Goal: Task Accomplishment & Management: Manage account settings

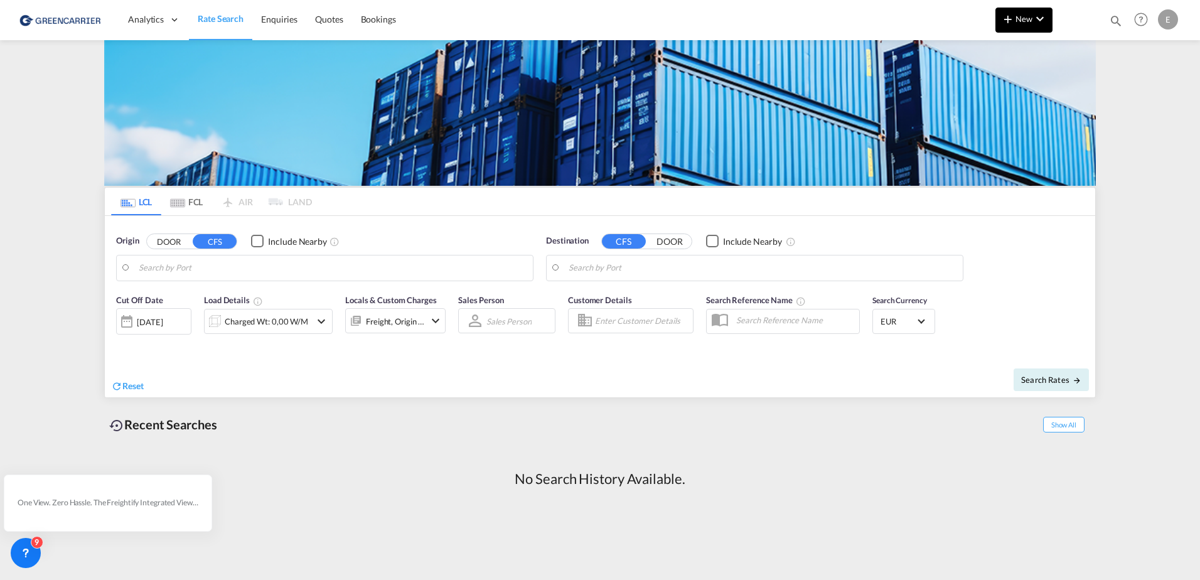
click at [1045, 21] on md-icon "icon-chevron-down" at bounding box center [1039, 18] width 15 height 15
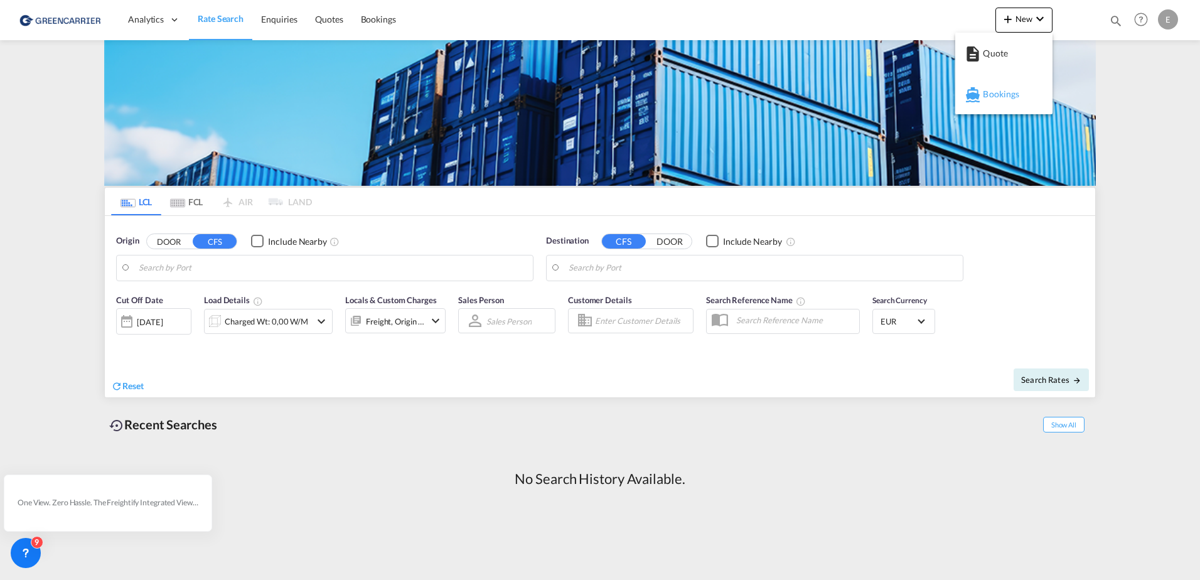
click at [996, 93] on span "Bookings" at bounding box center [990, 94] width 14 height 25
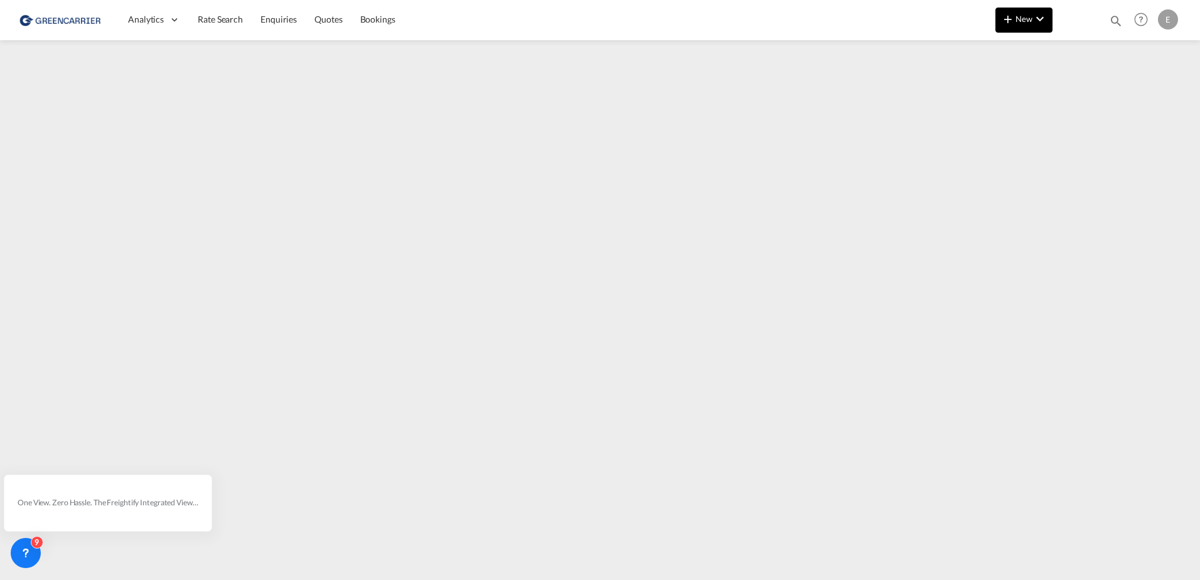
click at [1013, 24] on md-icon "icon-plus 400-fg" at bounding box center [1007, 18] width 15 height 15
click at [1165, 159] on md-backdrop at bounding box center [600, 290] width 1200 height 580
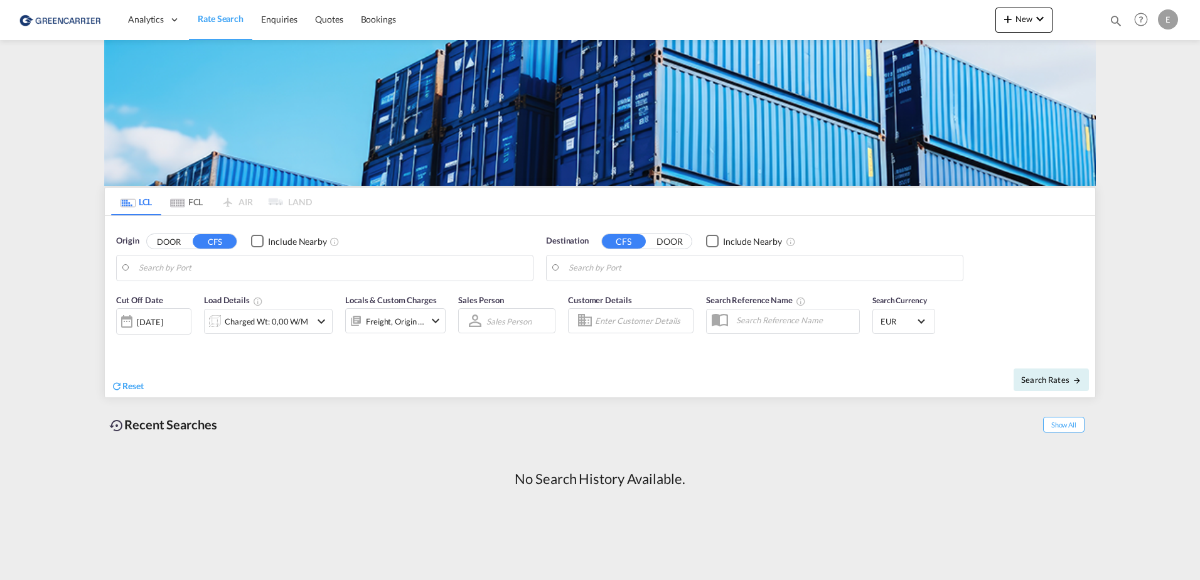
click at [408, 275] on input "Search by Port" at bounding box center [333, 268] width 388 height 19
click at [318, 323] on md-icon "icon-chevron-down" at bounding box center [321, 321] width 15 height 15
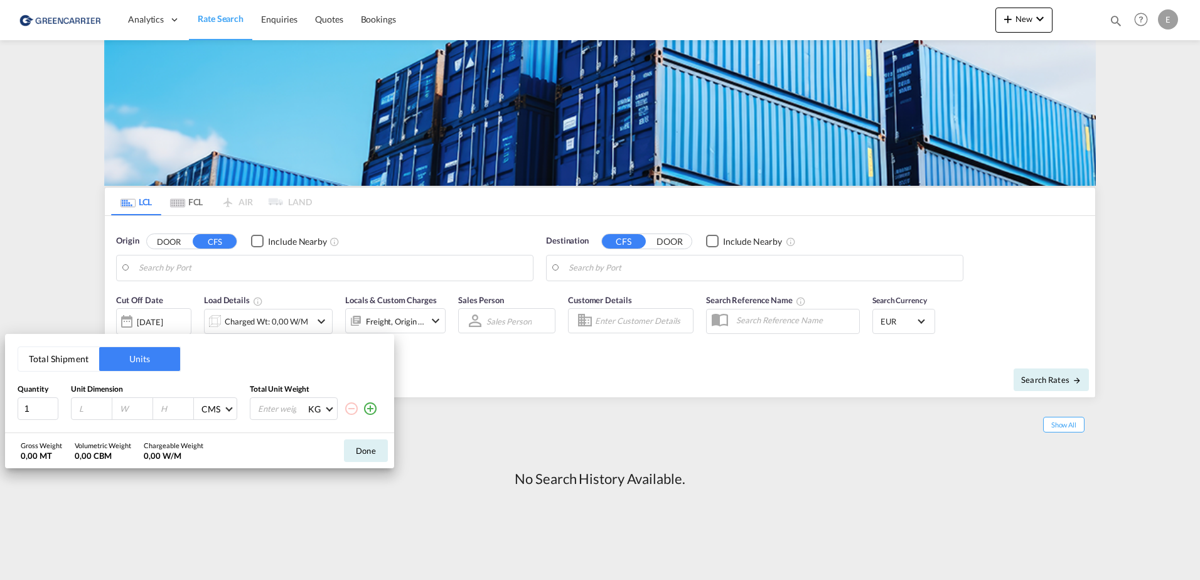
click at [483, 381] on div "Total Shipment Units Quantity Unit Dimension Total Unit Weight 1 CMS CMS Inches…" at bounding box center [600, 290] width 1200 height 580
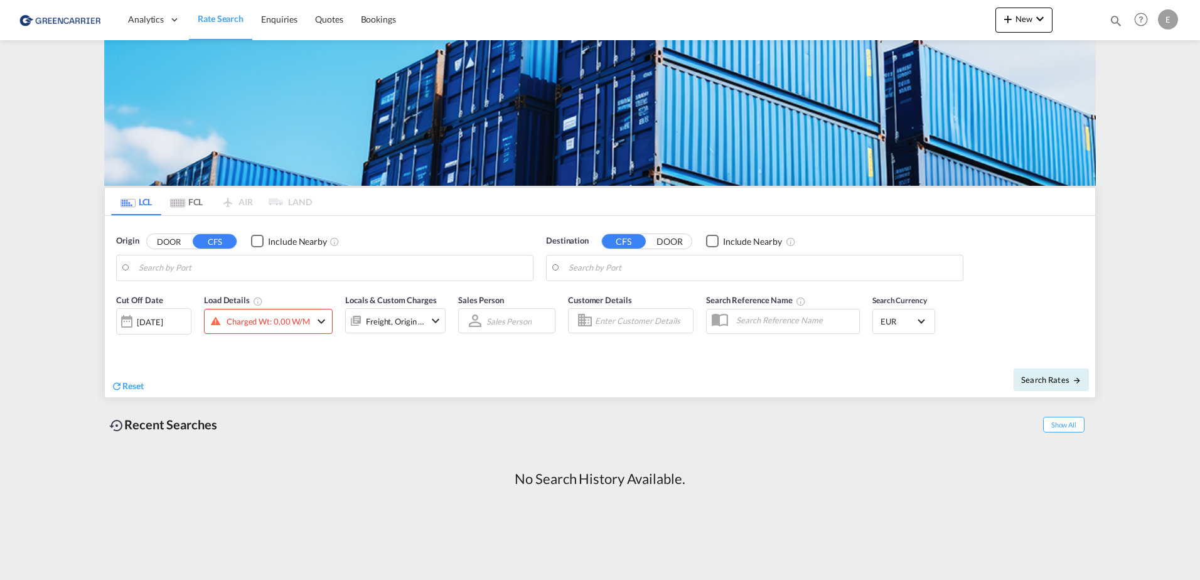
click at [429, 322] on md-icon "icon-chevron-down" at bounding box center [435, 320] width 15 height 15
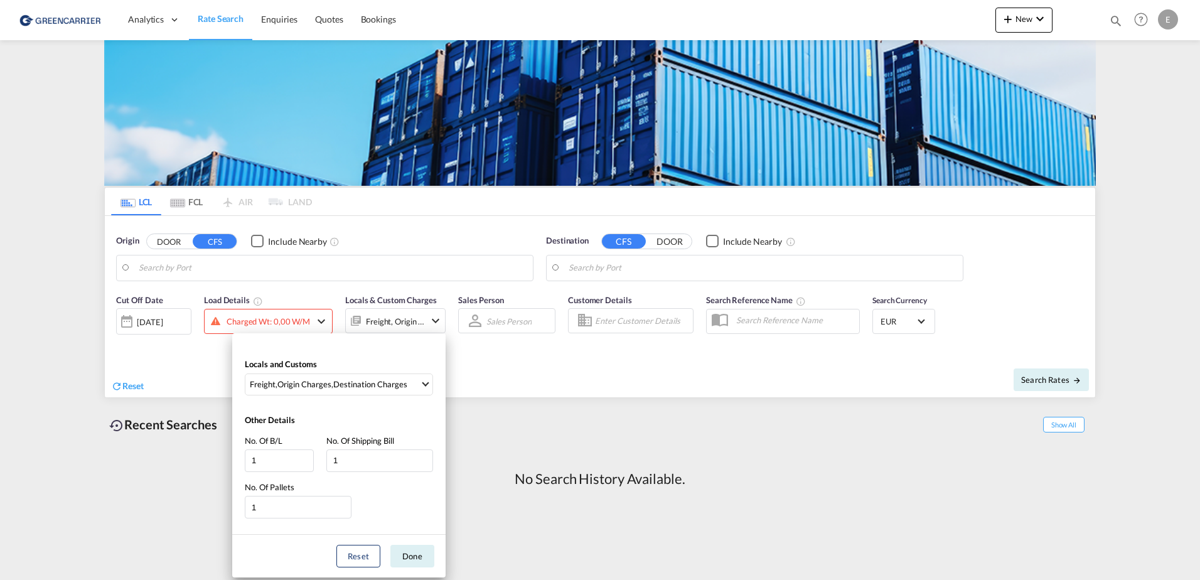
click at [614, 375] on div "Locals and Customs Freight , Origin Charges , Destination Charges Clear All Sel…" at bounding box center [600, 290] width 1200 height 580
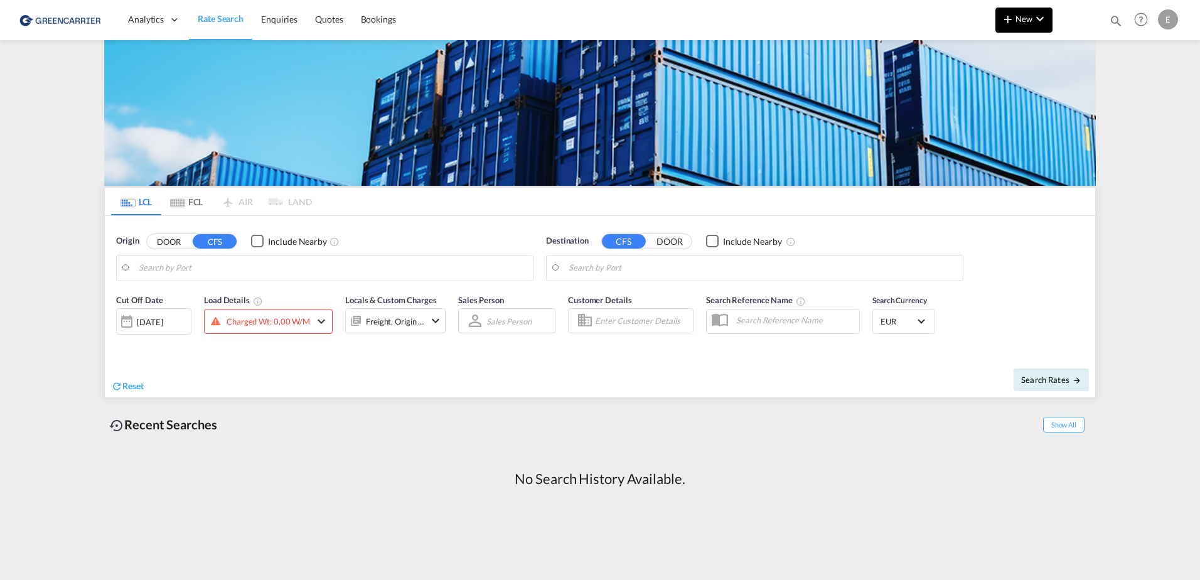
click at [1020, 24] on button "New" at bounding box center [1023, 20] width 57 height 25
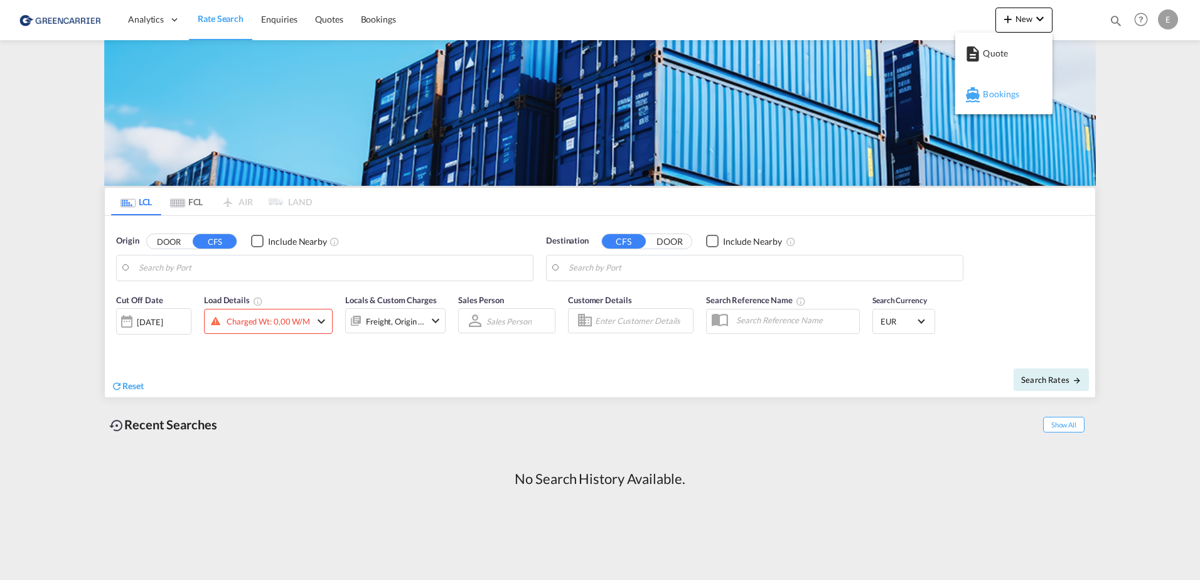
click at [996, 94] on span "Bookings" at bounding box center [990, 94] width 14 height 25
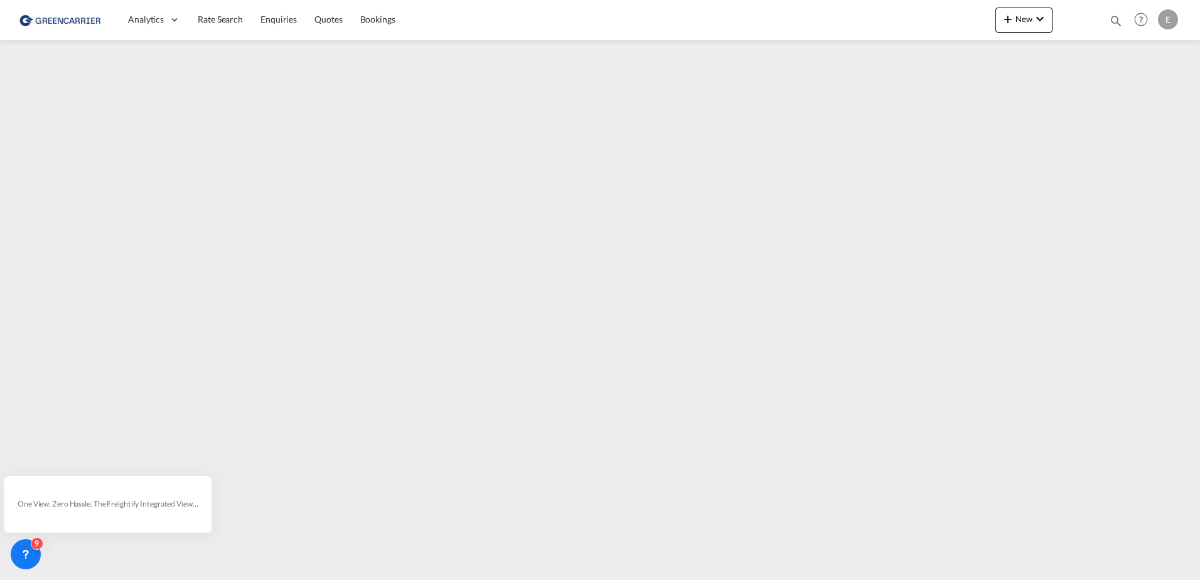
click at [1173, 21] on div "E" at bounding box center [1168, 19] width 20 height 20
click at [1051, 61] on md-backdrop at bounding box center [600, 290] width 1200 height 580
click at [1160, 17] on div "E" at bounding box center [1168, 19] width 20 height 20
click at [1141, 95] on button "Logout" at bounding box center [1154, 95] width 82 height 25
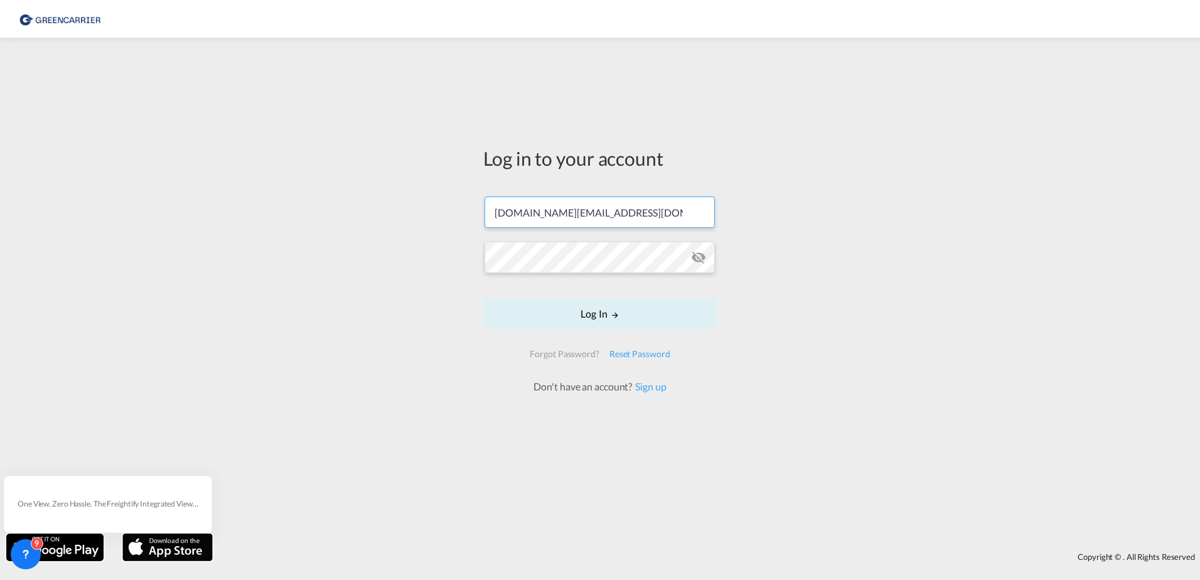
drag, startPoint x: 641, startPoint y: 203, endPoint x: 467, endPoint y: 183, distance: 175.0
click at [469, 184] on div "Log in to your account [DOMAIN_NAME][EMAIL_ADDRESS][DOMAIN_NAME] Log In Forgot …" at bounding box center [600, 285] width 1200 height 483
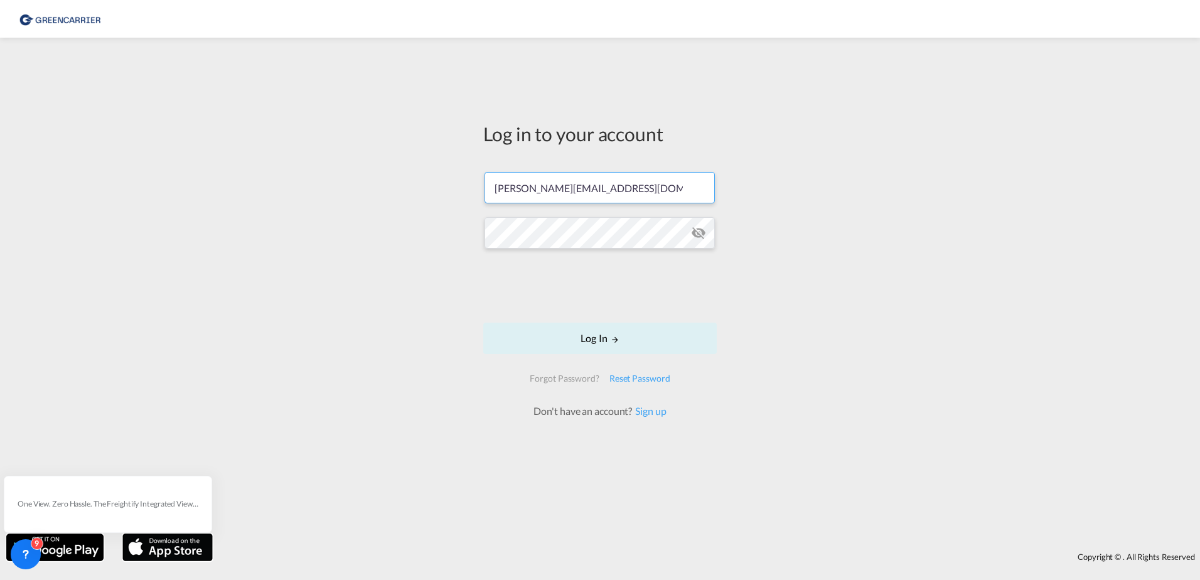
type input "[PERSON_NAME][EMAIL_ADDRESS][DOMAIN_NAME]"
click at [469, 235] on div "Log in to your account [PERSON_NAME][EMAIL_ADDRESS][DOMAIN_NAME] Log In Forgot …" at bounding box center [600, 285] width 1200 height 483
click at [567, 344] on button "Log In" at bounding box center [599, 338] width 233 height 31
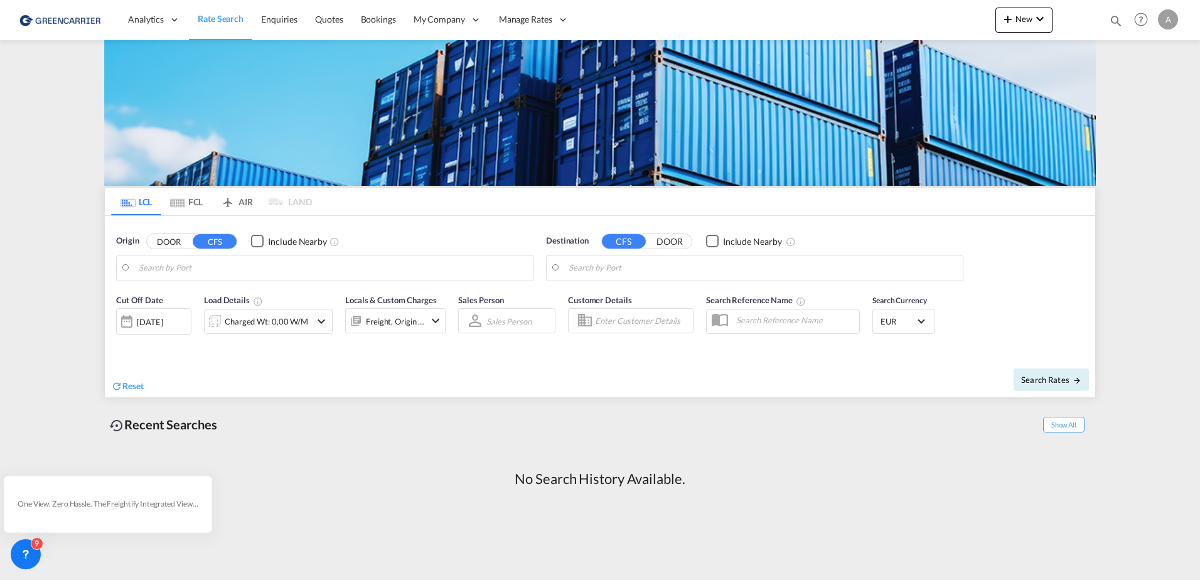
drag, startPoint x: 1172, startPoint y: 24, endPoint x: 1161, endPoint y: 19, distance: 12.4
click at [1161, 19] on div "A" at bounding box center [1168, 19] width 20 height 20
click at [1150, 57] on button "My Profile" at bounding box center [1154, 55] width 82 height 25
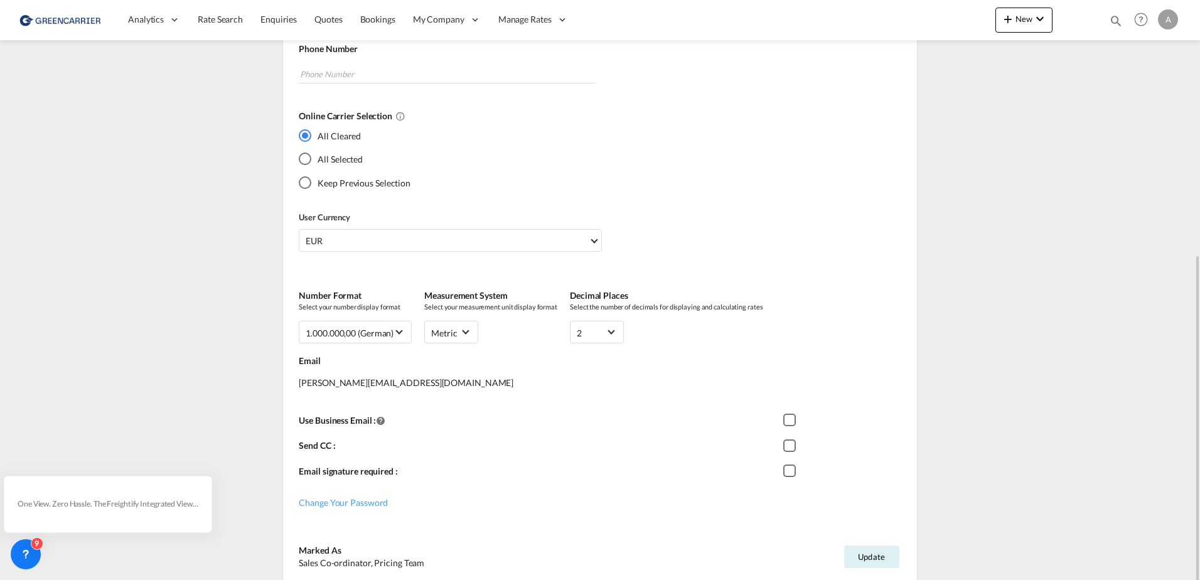
scroll to position [306, 0]
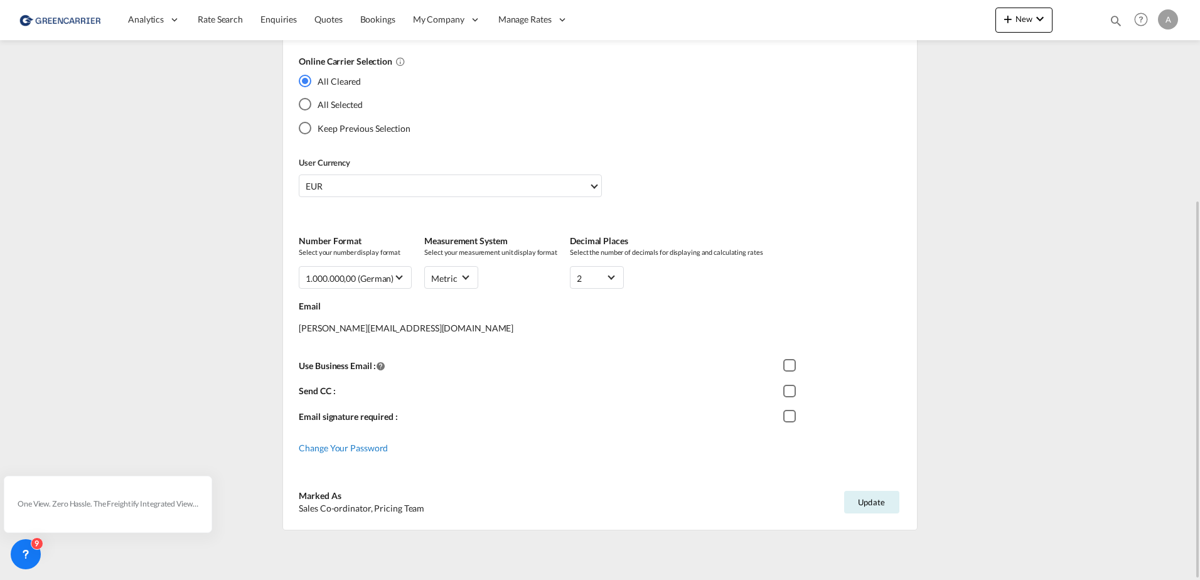
click at [350, 451] on span "Change Your Password" at bounding box center [343, 447] width 89 height 11
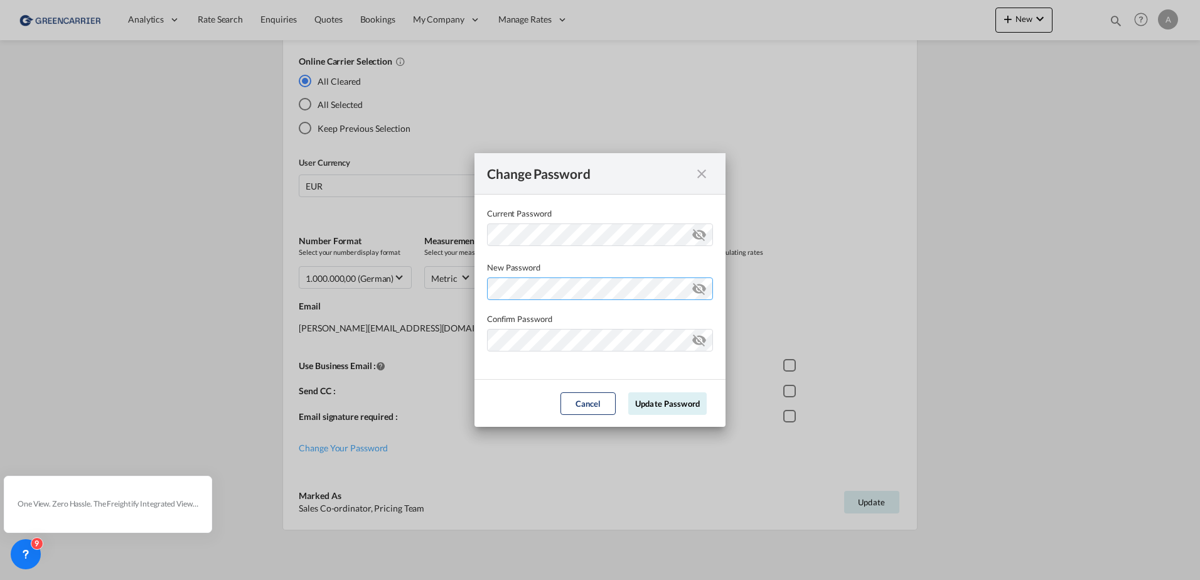
click at [499, 287] on div "Password must contain the following: A special character A number Minimum 8 cha…" at bounding box center [600, 287] width 226 height 26
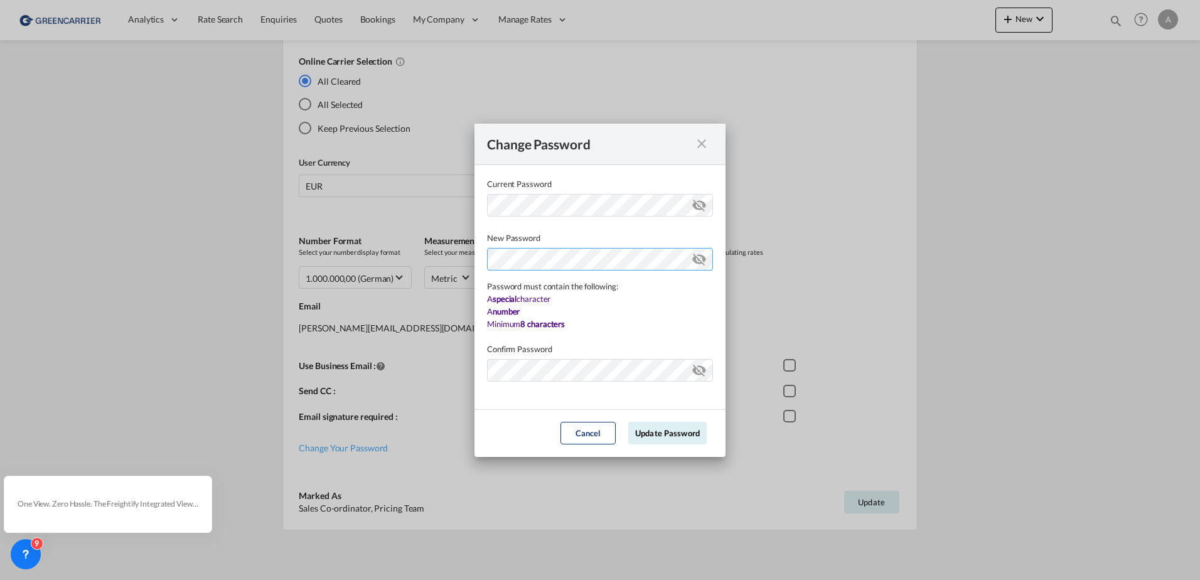
click at [415, 265] on div "Change Password Current Password New Password Password must contain the followi…" at bounding box center [600, 290] width 1200 height 580
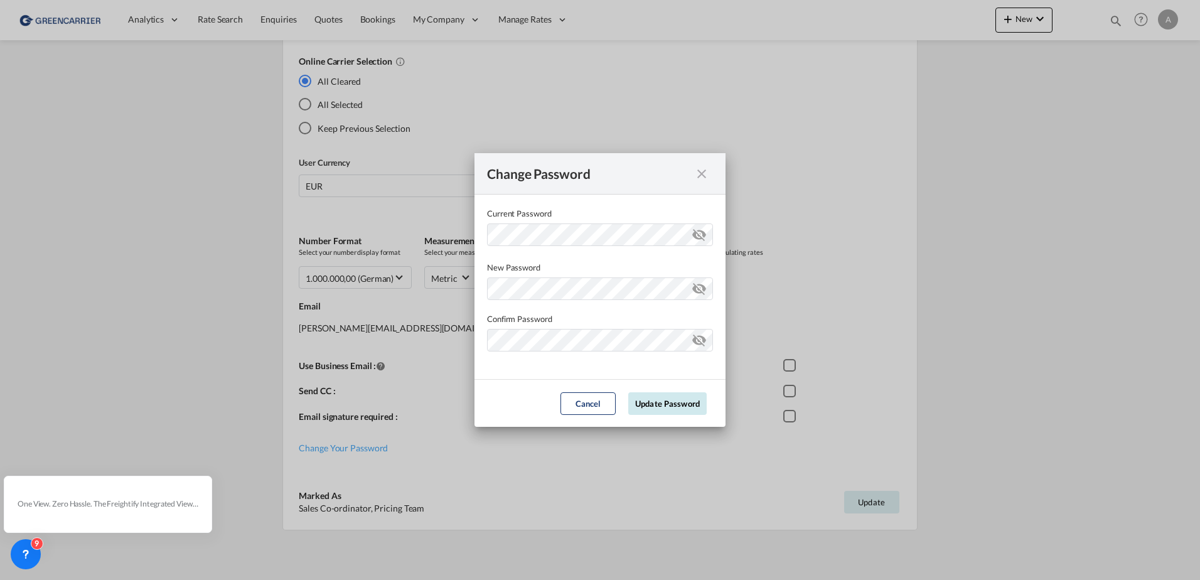
click at [665, 403] on button "Update Password" at bounding box center [667, 403] width 78 height 23
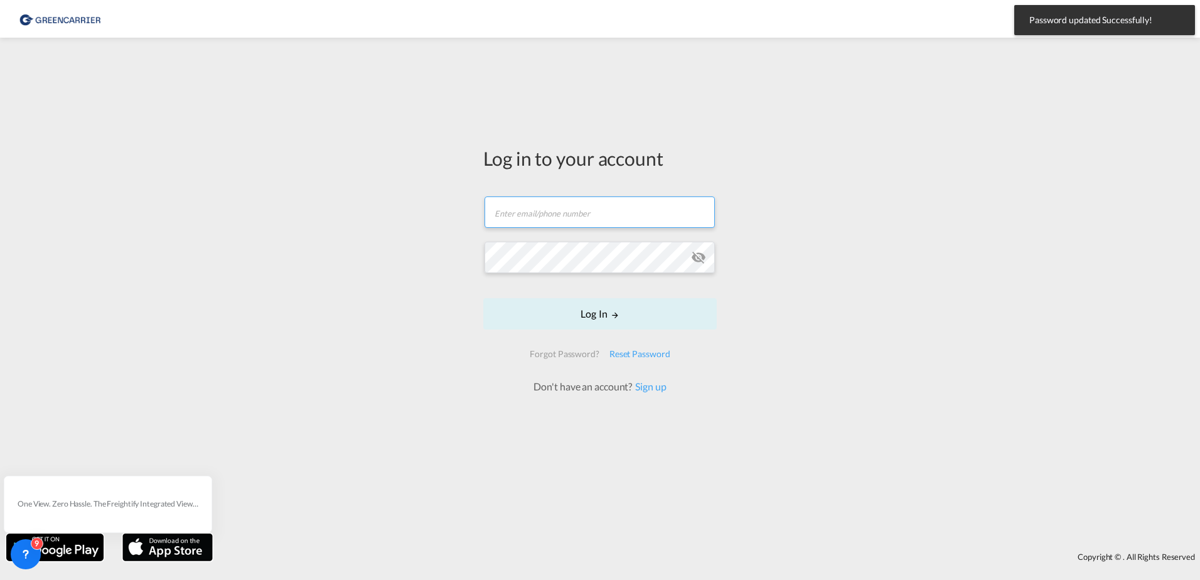
type input "[DOMAIN_NAME][EMAIL_ADDRESS][DOMAIN_NAME]"
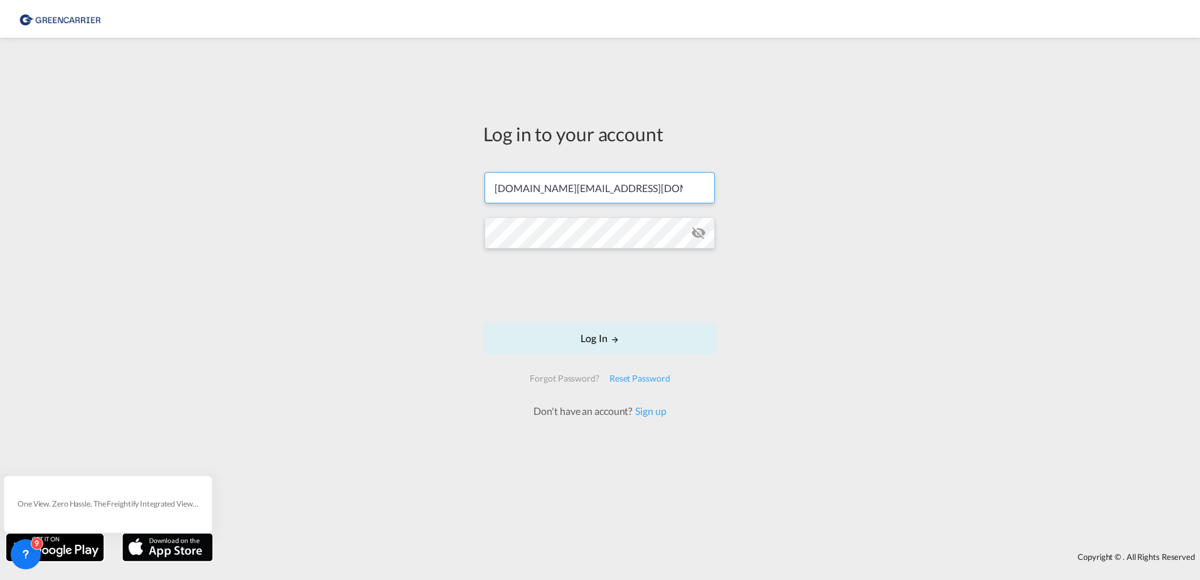
drag, startPoint x: 655, startPoint y: 186, endPoint x: 393, endPoint y: 173, distance: 262.6
click at [393, 173] on div "Log in to your account [DOMAIN_NAME][EMAIL_ADDRESS][DOMAIN_NAME] Log In Forgot …" at bounding box center [600, 285] width 1200 height 483
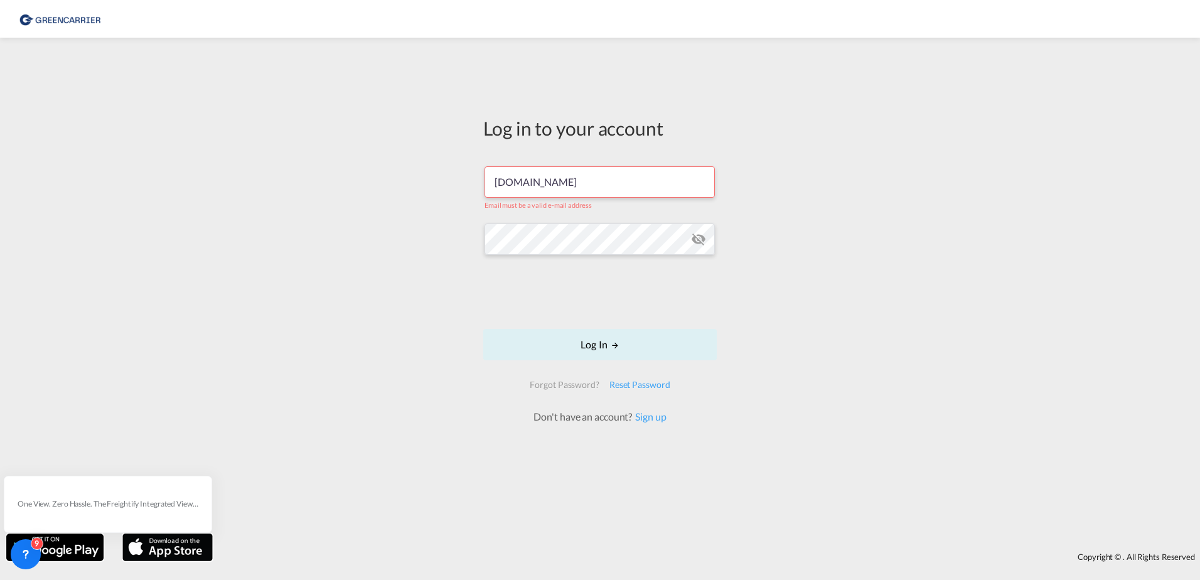
click at [583, 183] on input "[DOMAIN_NAME]" at bounding box center [599, 181] width 230 height 31
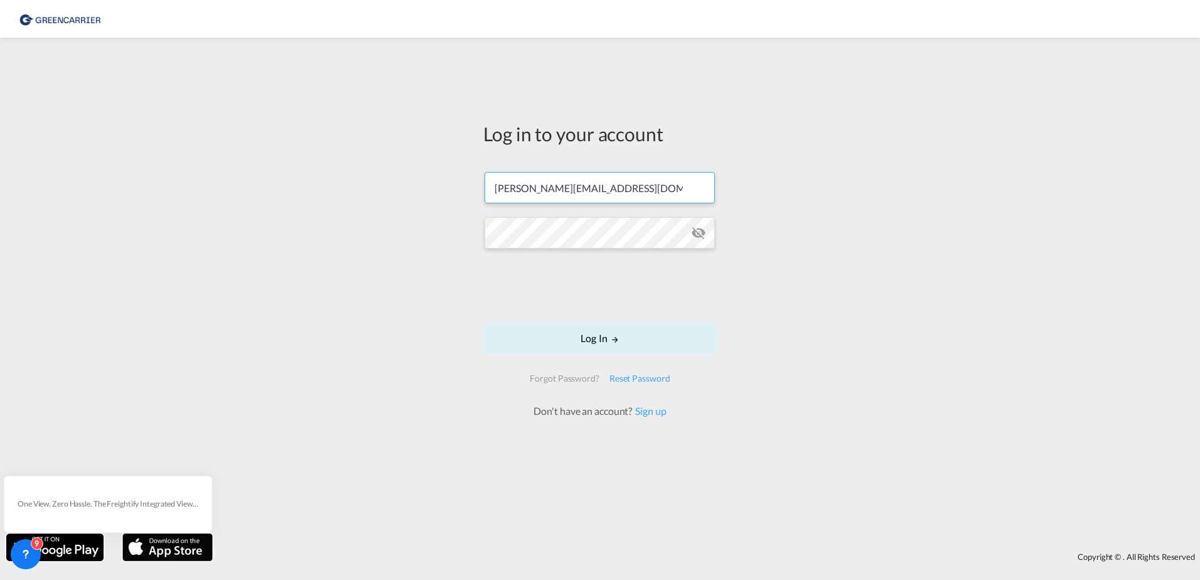
type input "[PERSON_NAME][EMAIL_ADDRESS][DOMAIN_NAME]"
click at [469, 230] on div "Log in to your account [PERSON_NAME][EMAIL_ADDRESS][DOMAIN_NAME] Log In Forgot …" at bounding box center [600, 285] width 1200 height 483
click at [578, 361] on form "[PERSON_NAME][EMAIL_ADDRESS][DOMAIN_NAME] Log In Forgot Password? Reset Passwor…" at bounding box center [599, 288] width 233 height 259
click at [578, 336] on button "Log In" at bounding box center [599, 338] width 233 height 31
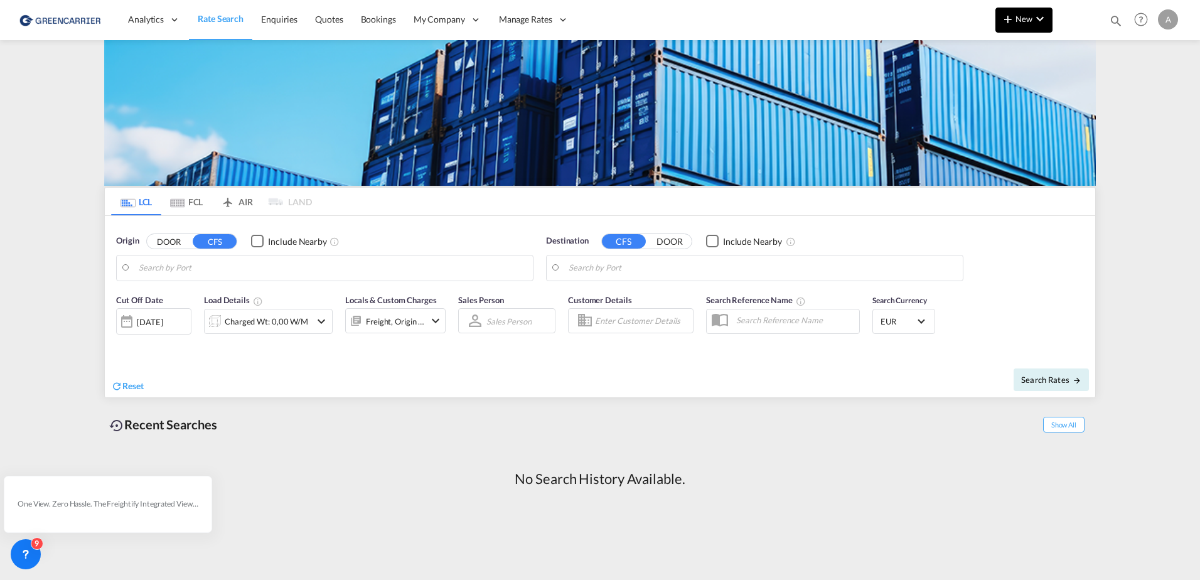
click at [1008, 18] on md-icon "icon-plus 400-fg" at bounding box center [1007, 18] width 15 height 15
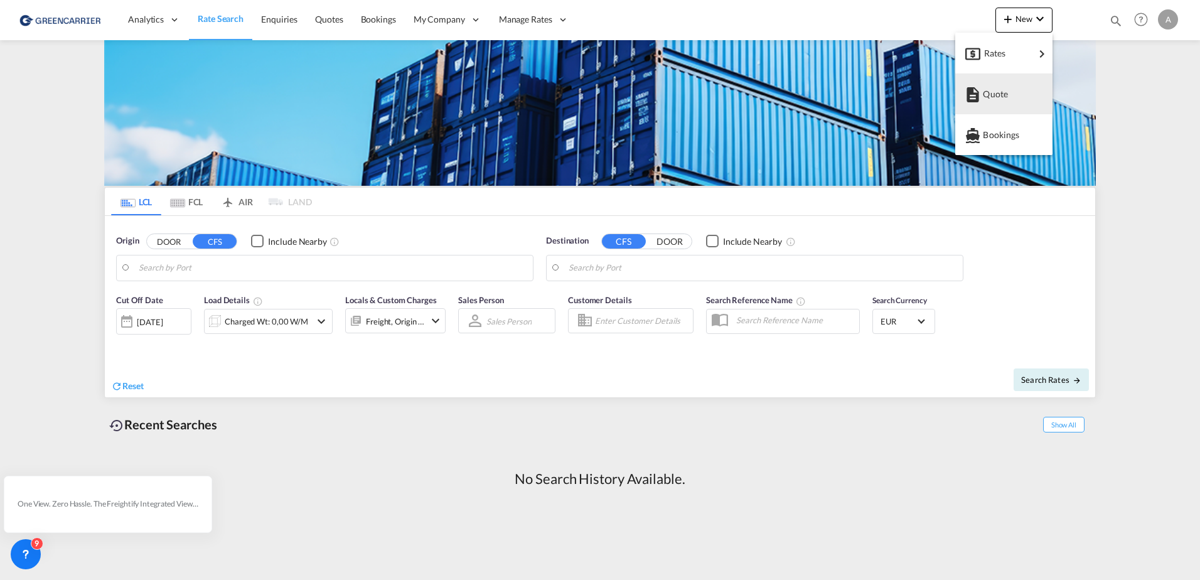
click at [624, 14] on md-backdrop at bounding box center [600, 290] width 1200 height 580
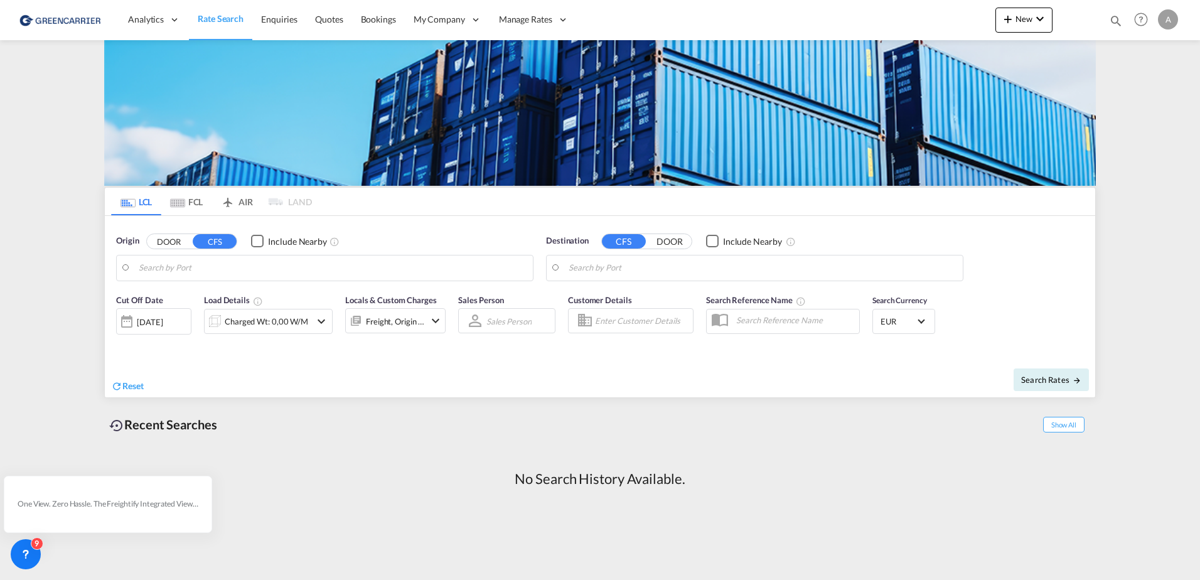
click at [639, 28] on div "Analytics Reports Dashboard Rate Search Enquiries Quotes Bookings" at bounding box center [600, 19] width 1162 height 39
drag, startPoint x: 457, startPoint y: 138, endPoint x: 1199, endPoint y: 242, distance: 748.9
click at [0, 0] on link "Customers" at bounding box center [0, 0] width 0 height 0
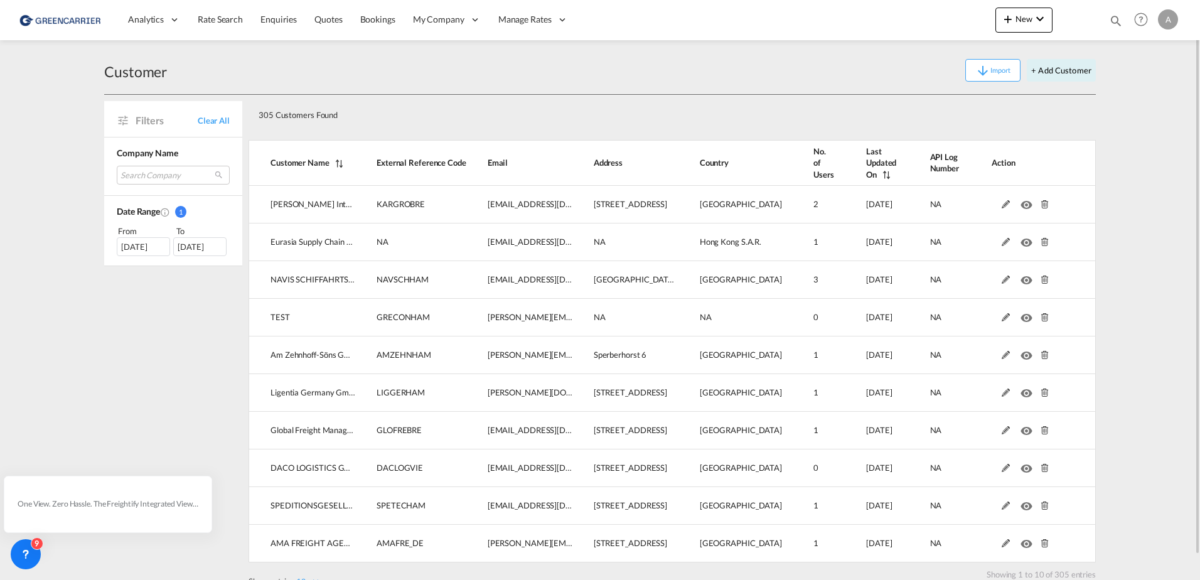
click at [582, 118] on div "305 Customers Found" at bounding box center [631, 113] width 754 height 26
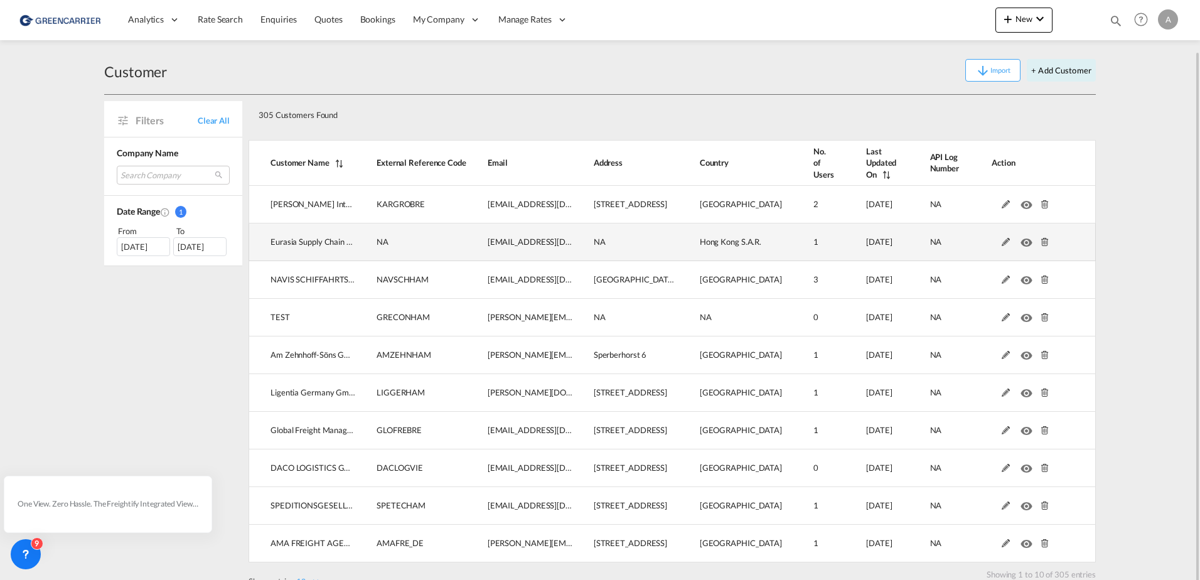
scroll to position [26, 0]
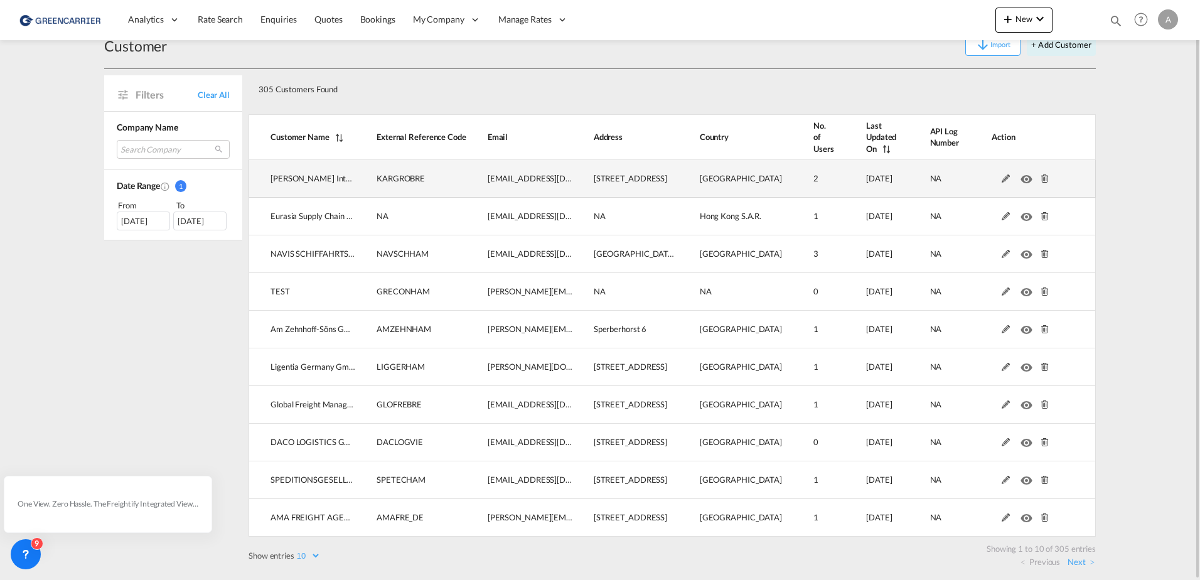
click at [392, 180] on span "KARGROBRE" at bounding box center [400, 178] width 48 height 10
click at [1008, 181] on md-icon at bounding box center [1006, 178] width 16 height 9
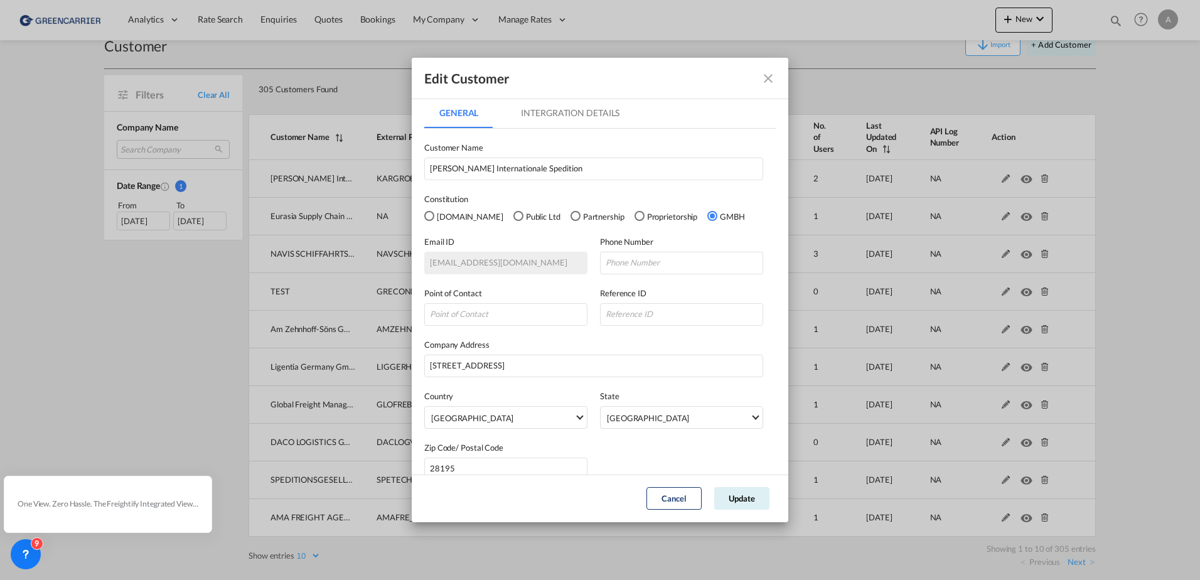
click at [589, 107] on md-tab-item "Intergration Details" at bounding box center [570, 113] width 129 height 30
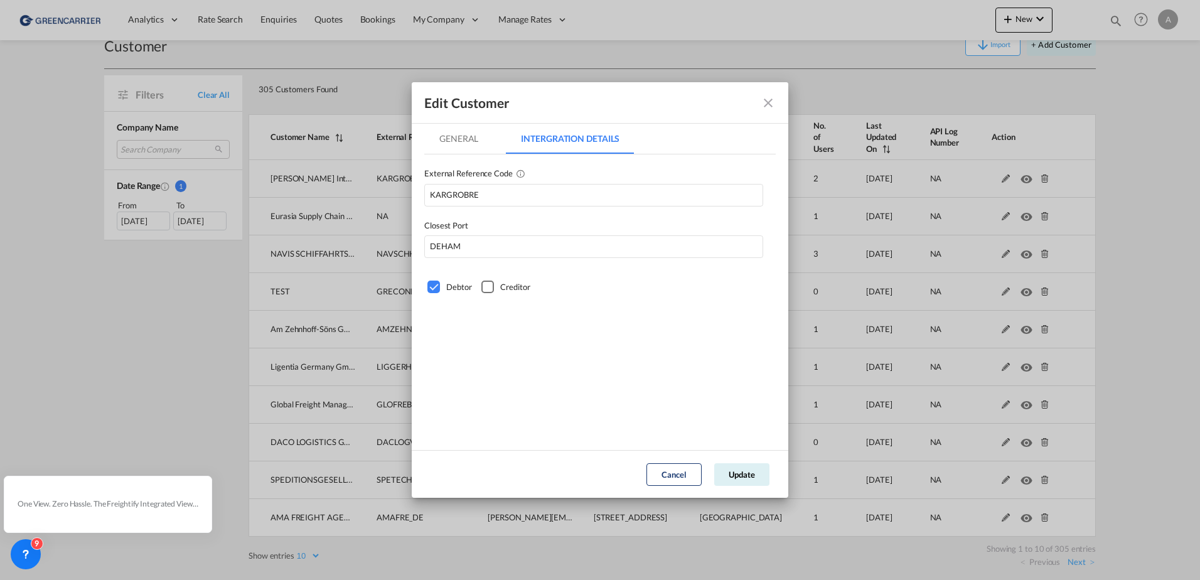
click at [770, 101] on md-icon "icon-close fg-AAA8AD" at bounding box center [768, 102] width 15 height 15
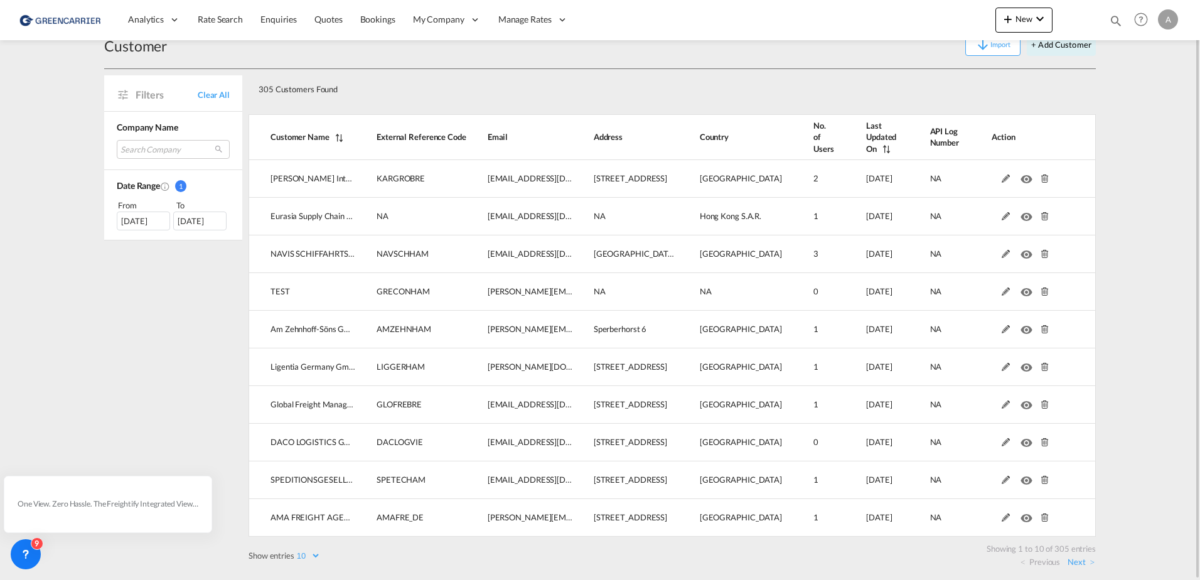
click at [323, 136] on th "Customer Name" at bounding box center [301, 137] width 107 height 46
click at [340, 137] on md-icon "Customer Name" at bounding box center [337, 138] width 16 height 9
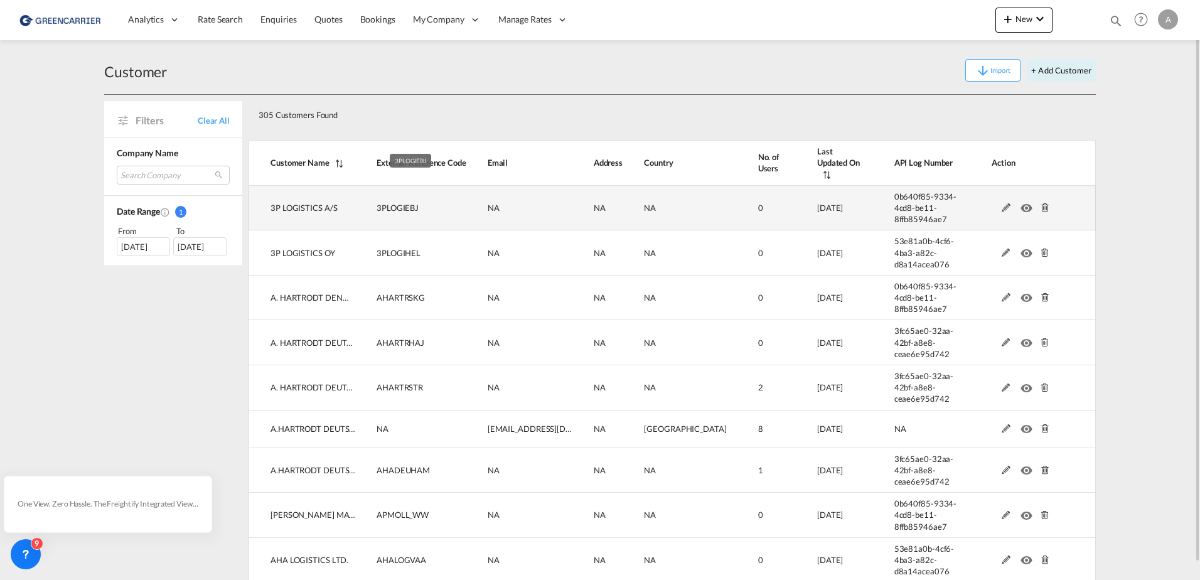
scroll to position [17, 0]
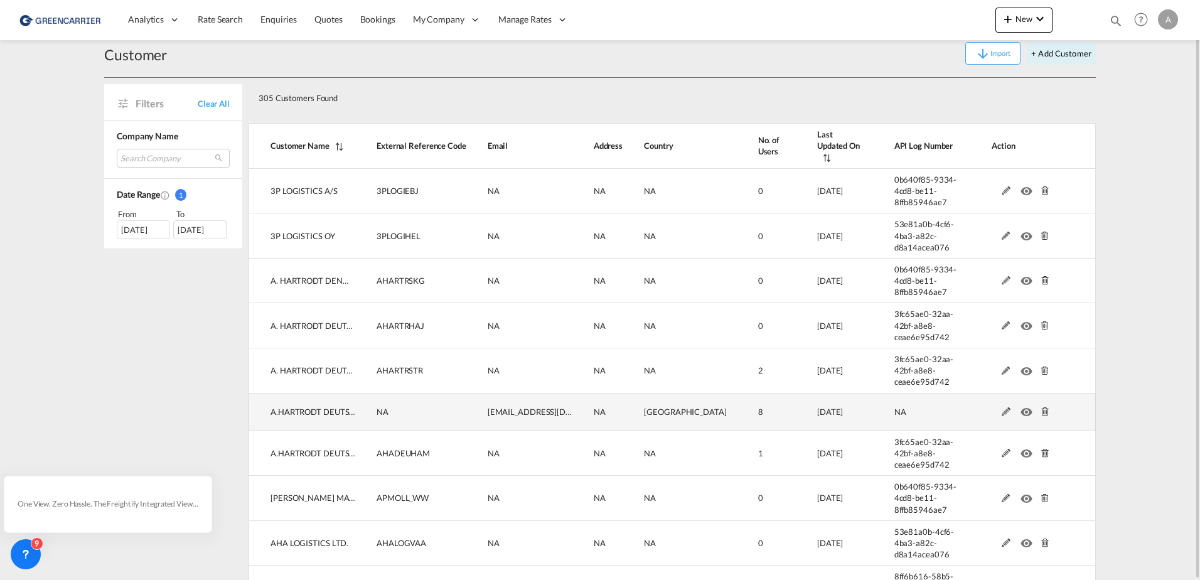
click at [1007, 407] on md-icon at bounding box center [1006, 411] width 16 height 9
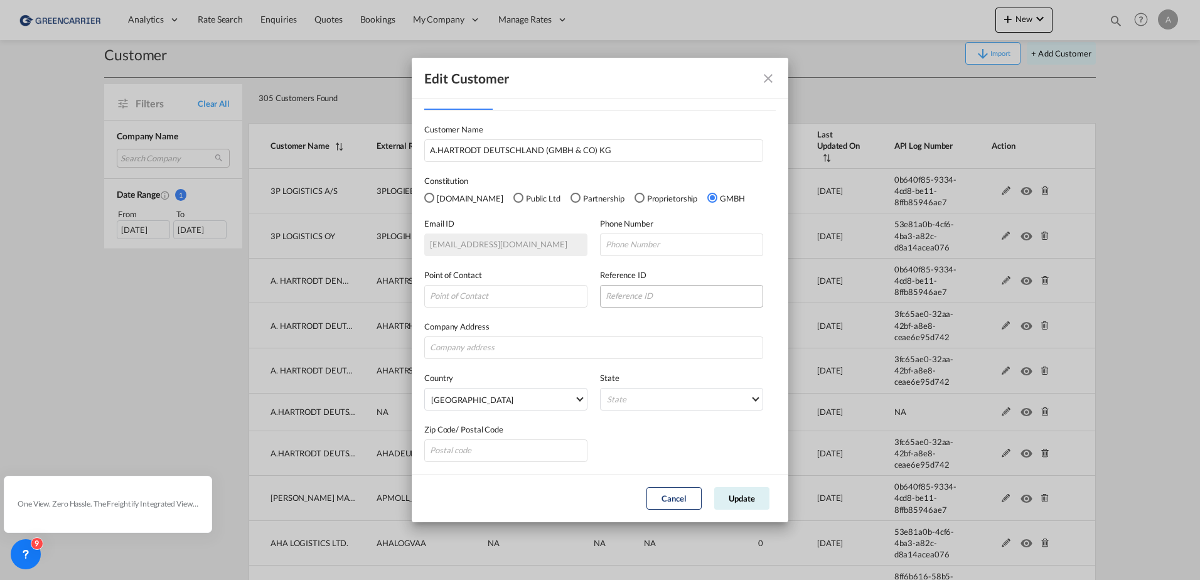
scroll to position [0, 0]
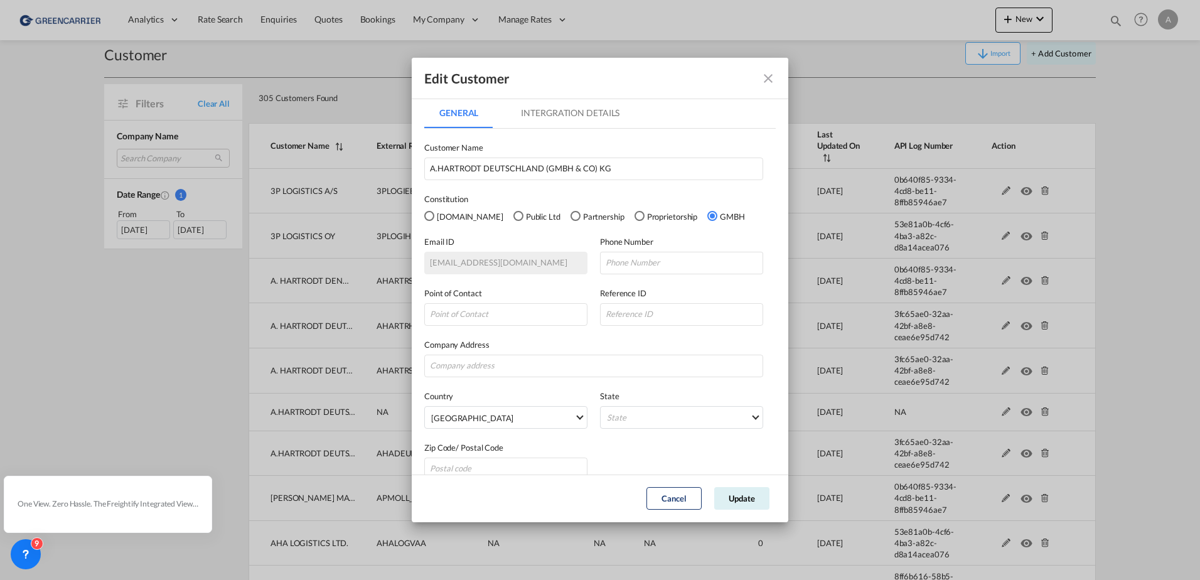
click at [588, 113] on md-tab-item "Intergration Details" at bounding box center [570, 113] width 129 height 30
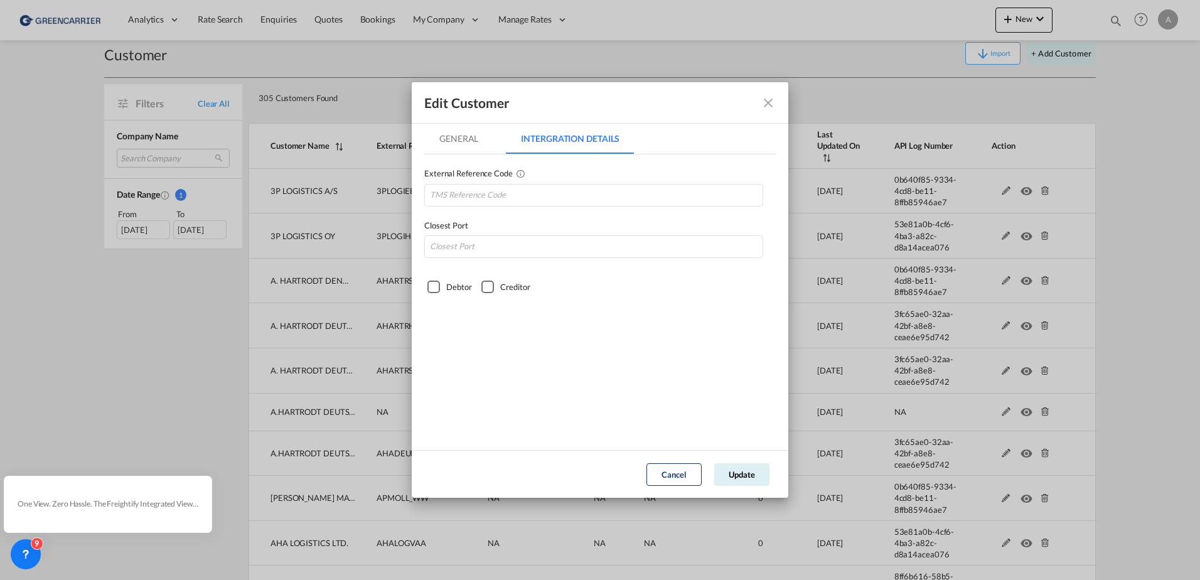
click at [462, 144] on md-tab-item "General" at bounding box center [458, 139] width 69 height 30
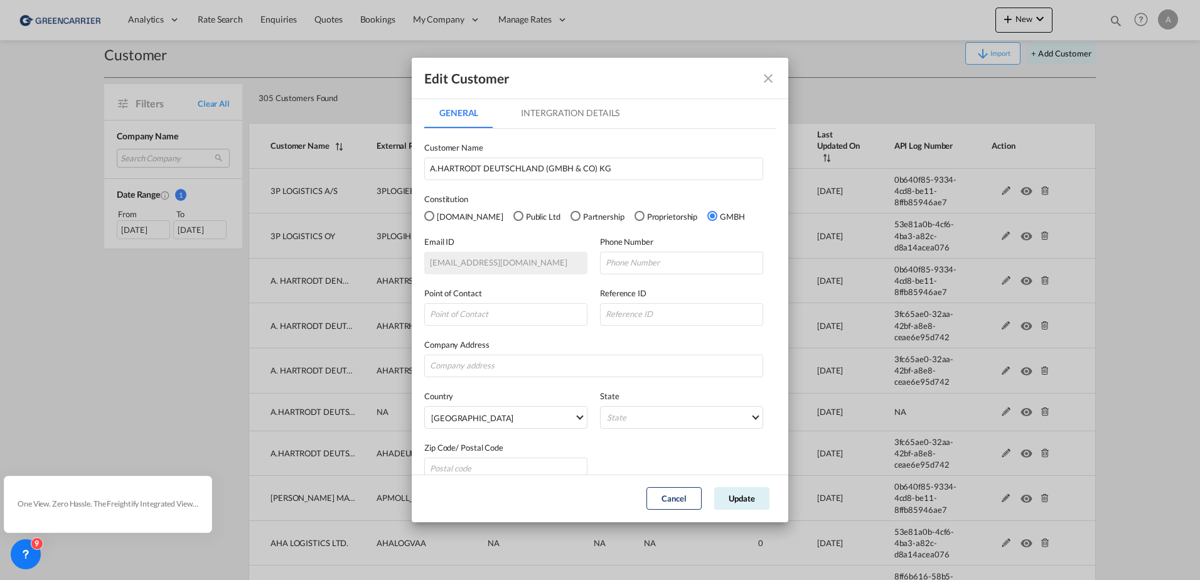
click at [768, 72] on md-icon "icon-close fg-AAA8AD" at bounding box center [768, 78] width 15 height 15
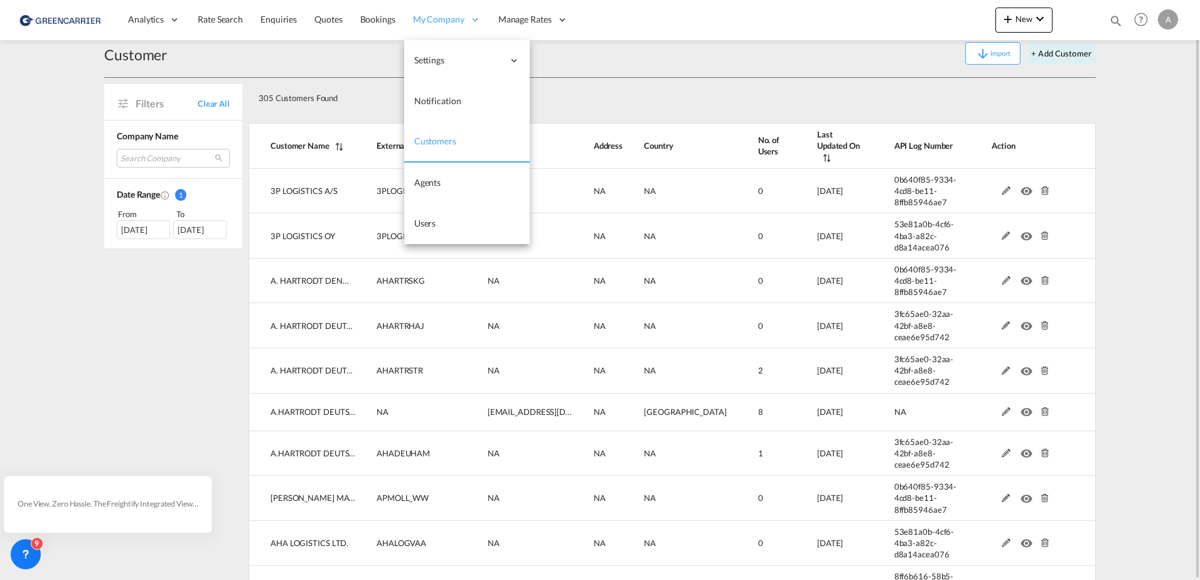
click at [454, 26] on div "My Company" at bounding box center [446, 19] width 85 height 41
drag, startPoint x: 434, startPoint y: 216, endPoint x: 426, endPoint y: 223, distance: 10.2
click at [434, 216] on link "Users" at bounding box center [466, 223] width 125 height 41
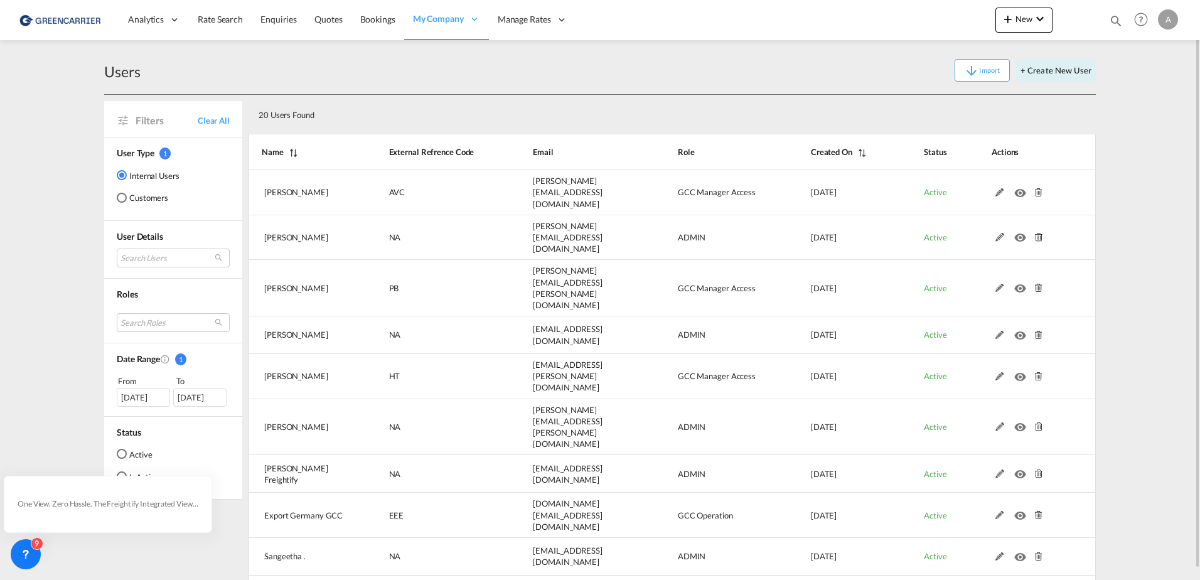
click at [149, 199] on md-radio-button "Customers" at bounding box center [148, 197] width 63 height 13
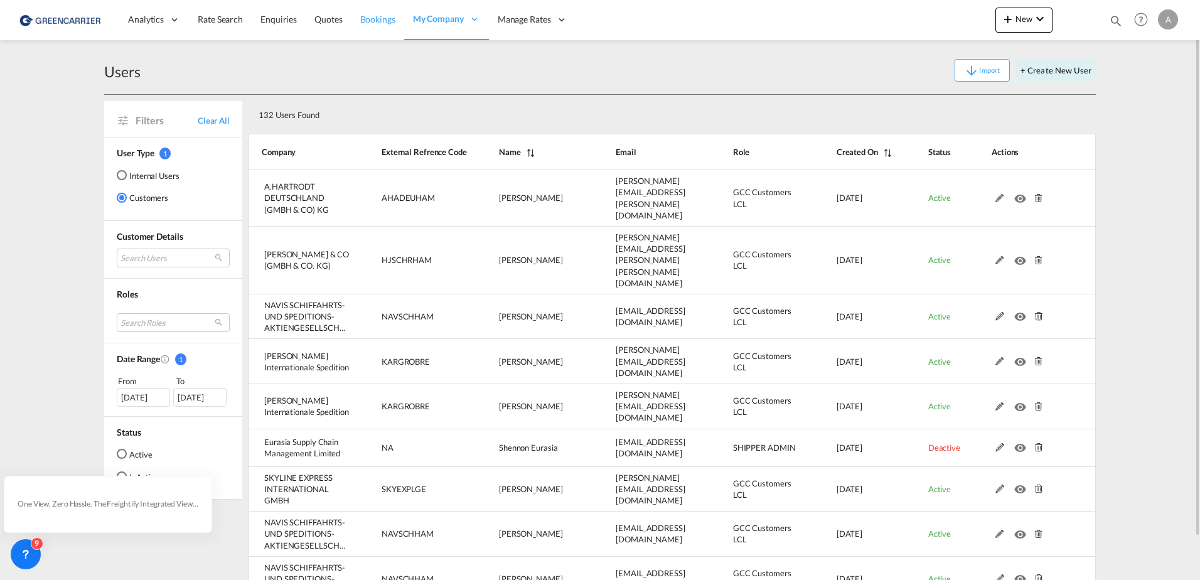
click at [380, 24] on span "Bookings" at bounding box center [377, 19] width 35 height 11
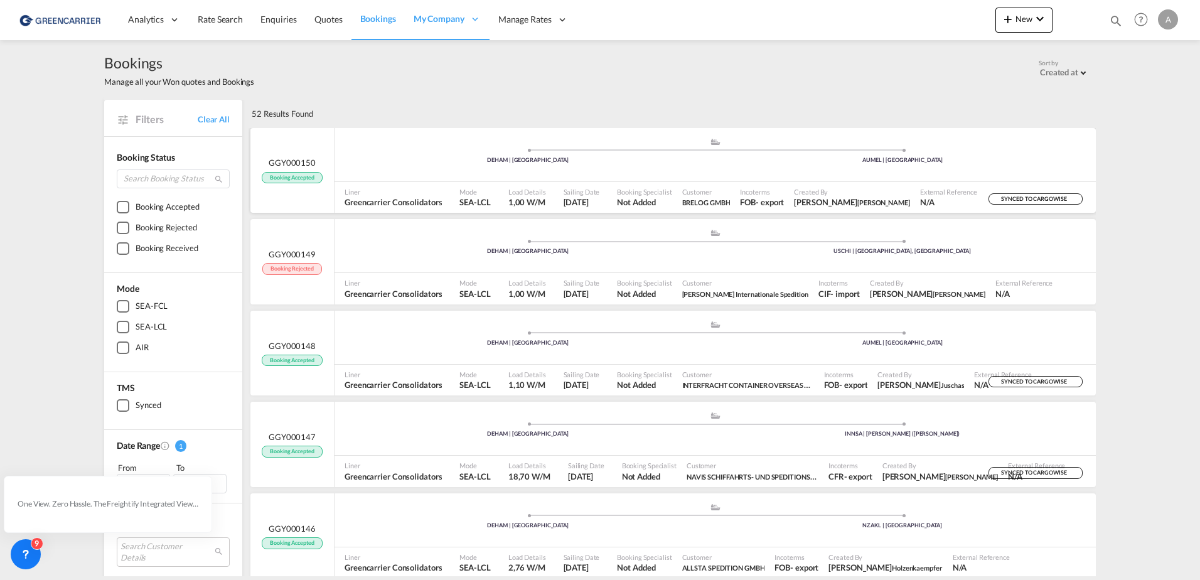
click at [485, 171] on div ".a{fill:#aaa8ad;} .a{fill:#aaa8ad;} DEHAM | [GEOGRAPHIC_DATA] [GEOGRAPHIC_DATA]…" at bounding box center [714, 156] width 761 height 38
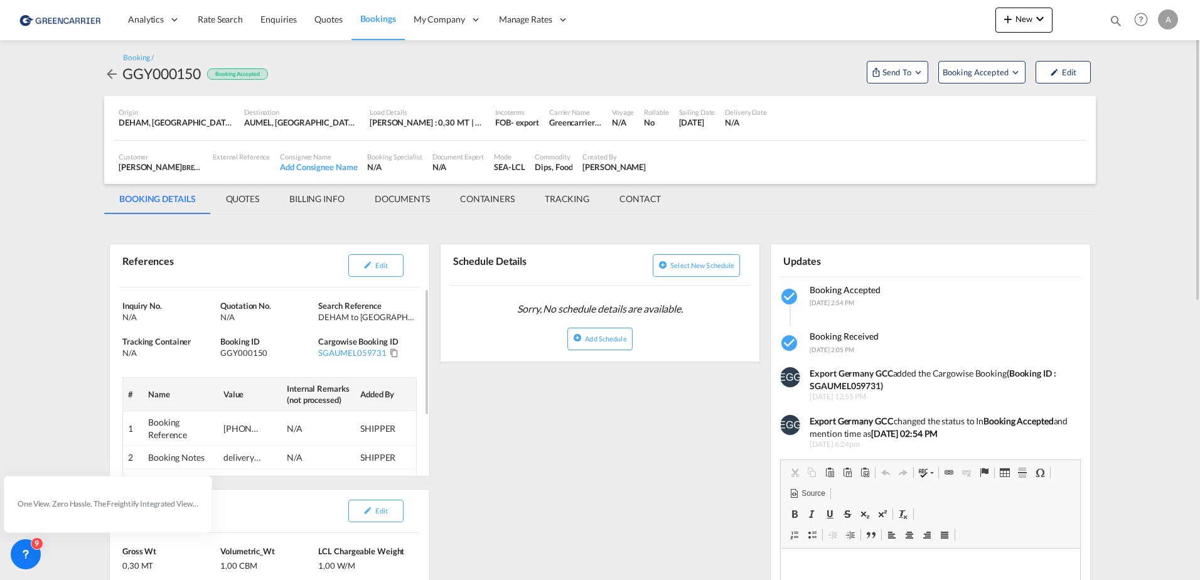
click at [237, 353] on div "GGY000150" at bounding box center [267, 352] width 95 height 11
click at [149, 75] on div "GGY000150" at bounding box center [161, 73] width 78 height 20
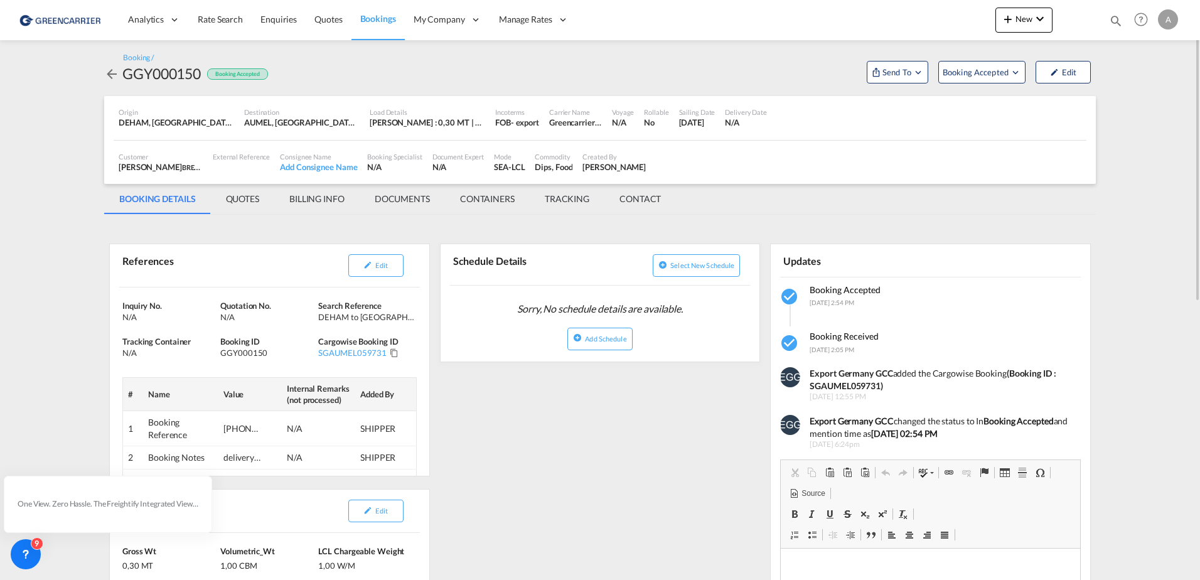
click at [160, 68] on div "GGY000150" at bounding box center [161, 73] width 78 height 20
click at [542, 74] on div "Booking / GGY000150 Booking Accepted Send To Cargowise Last synced on [DATE] Up…" at bounding box center [599, 68] width 991 height 31
click at [914, 70] on md-icon "Open demo menu" at bounding box center [917, 72] width 11 height 11
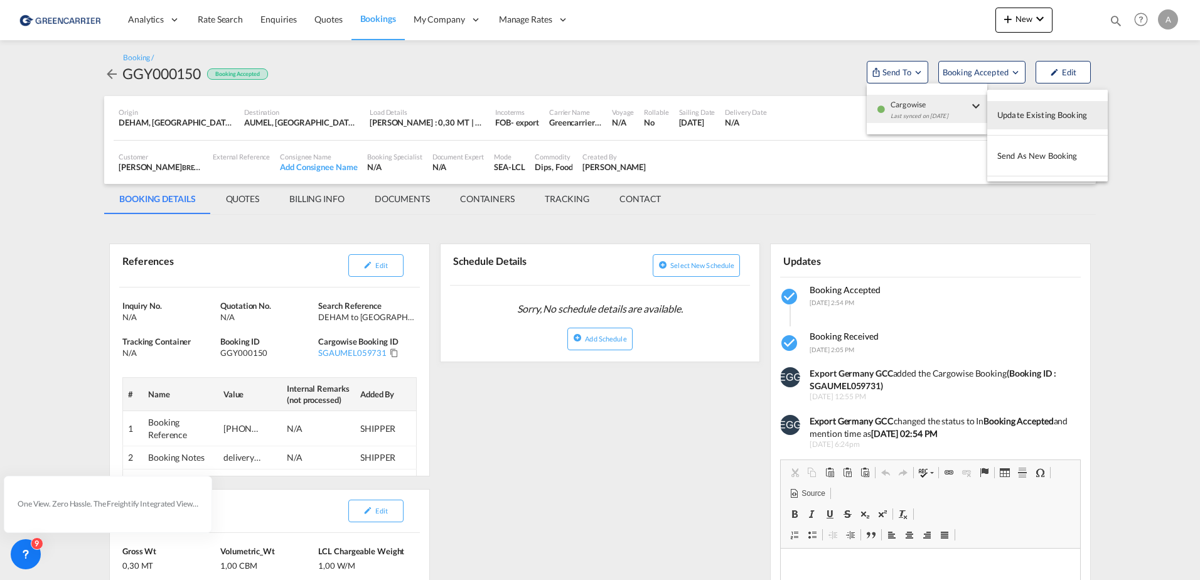
click at [896, 173] on md-backdrop at bounding box center [600, 290] width 1200 height 580
click at [256, 353] on div "GGY000150" at bounding box center [267, 352] width 95 height 11
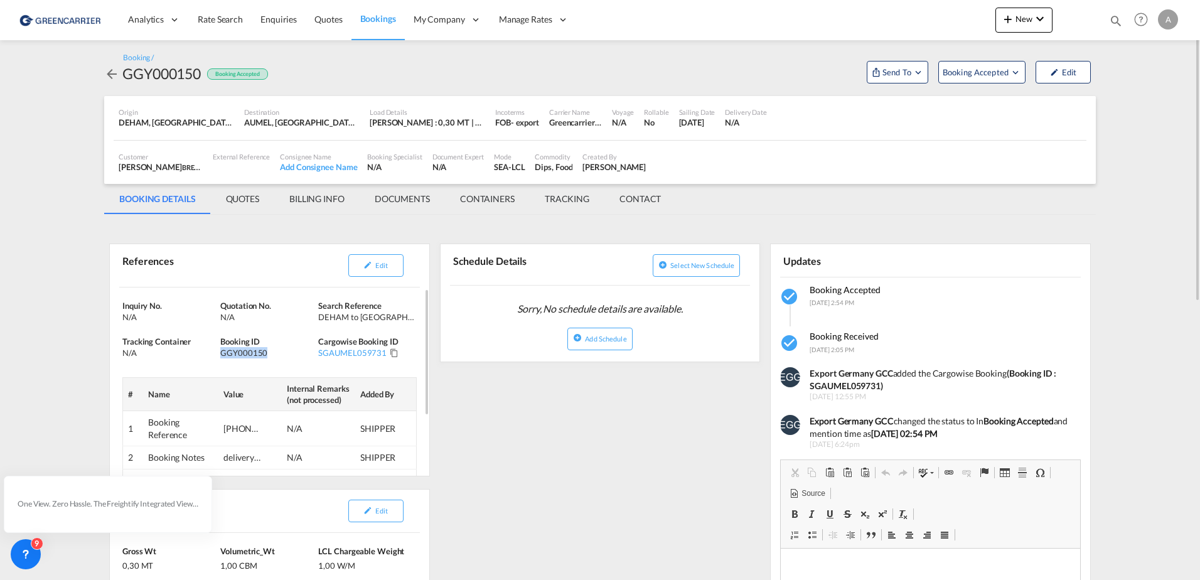
click at [256, 353] on div "GGY000150" at bounding box center [267, 352] width 95 height 11
click at [168, 77] on div "GGY000150" at bounding box center [161, 73] width 78 height 20
drag, startPoint x: 168, startPoint y: 77, endPoint x: 376, endPoint y: 77, distance: 208.3
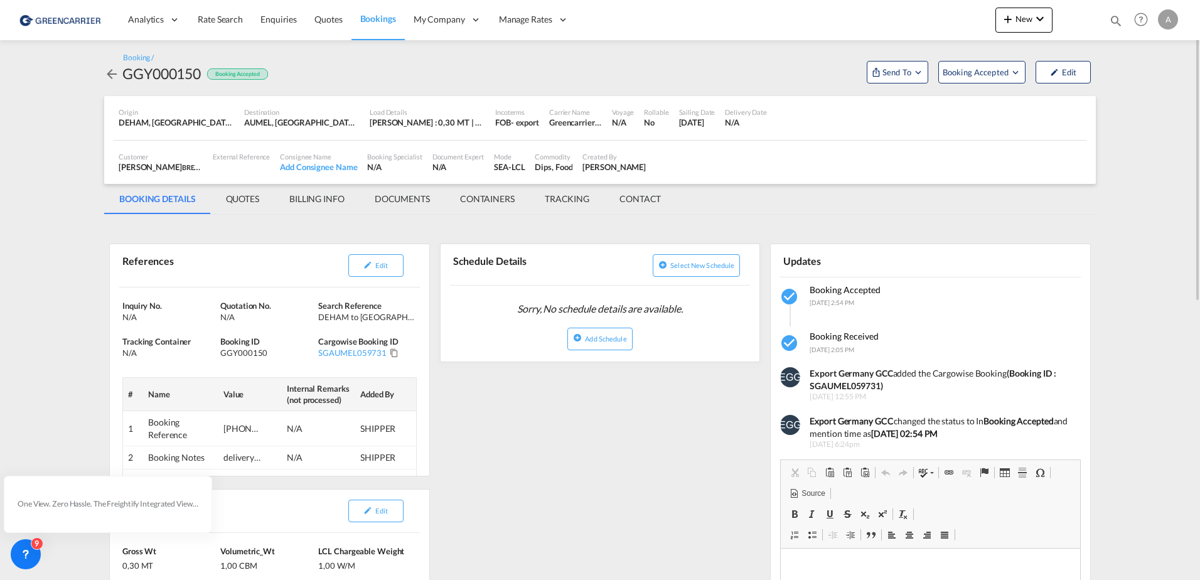
click at [376, 77] on div "Booking / GGY000150 Booking Accepted Send To Booking Accepted Edit" at bounding box center [599, 68] width 991 height 31
click at [142, 75] on div "GGY000150" at bounding box center [161, 73] width 78 height 20
click at [450, 75] on div "Booking / GGY000150 Booking Accepted Send To Booking Accepted Edit" at bounding box center [599, 68] width 991 height 31
click at [111, 72] on md-icon "icon-arrow-left" at bounding box center [111, 74] width 15 height 15
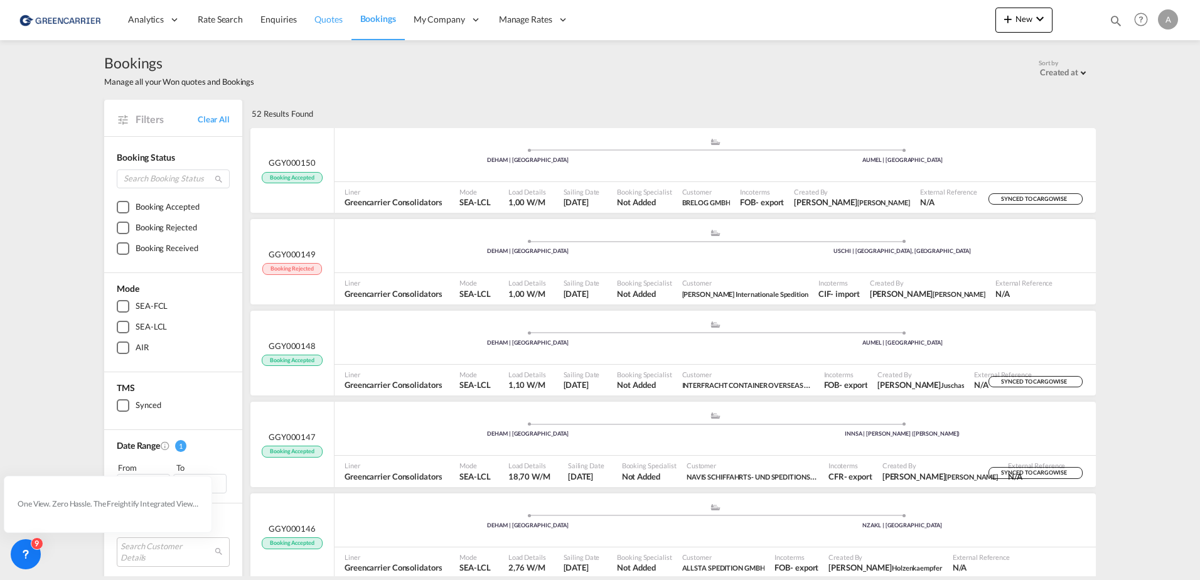
click at [314, 24] on span "Quotes" at bounding box center [328, 19] width 28 height 11
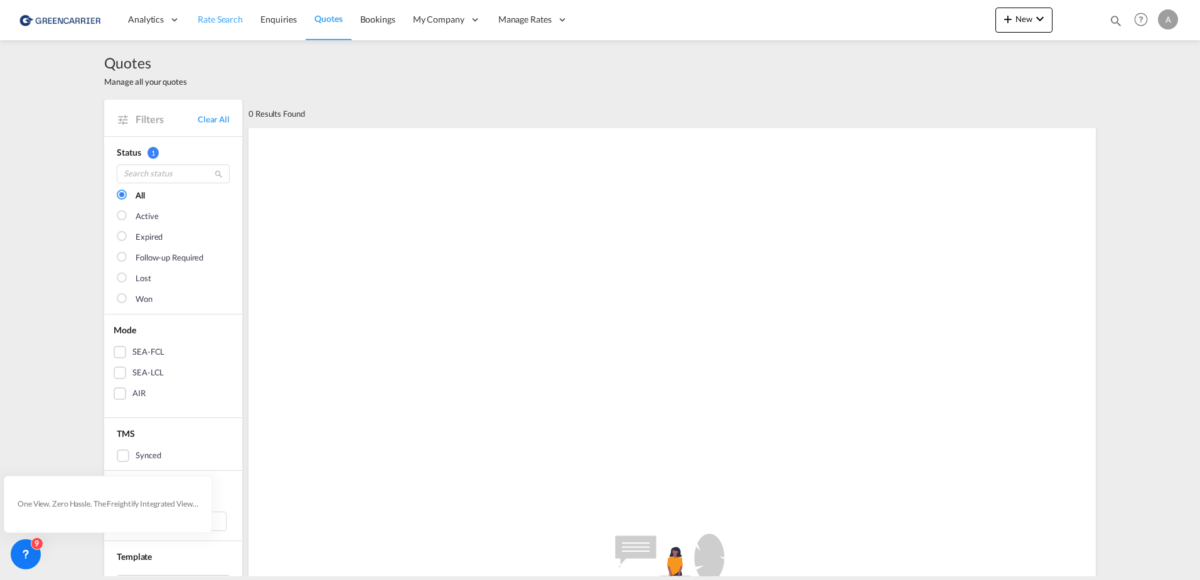
click at [225, 25] on span "Rate Search" at bounding box center [220, 19] width 45 height 13
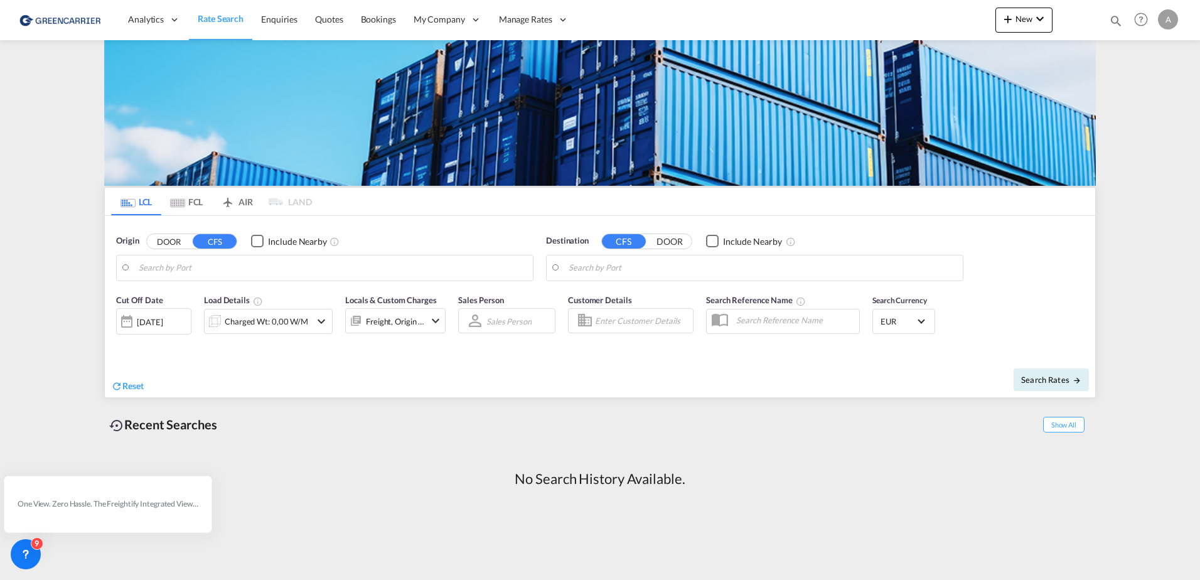
click at [344, 269] on input "Search by Port" at bounding box center [333, 268] width 388 height 19
click at [1042, 29] on button "New" at bounding box center [1023, 20] width 57 height 25
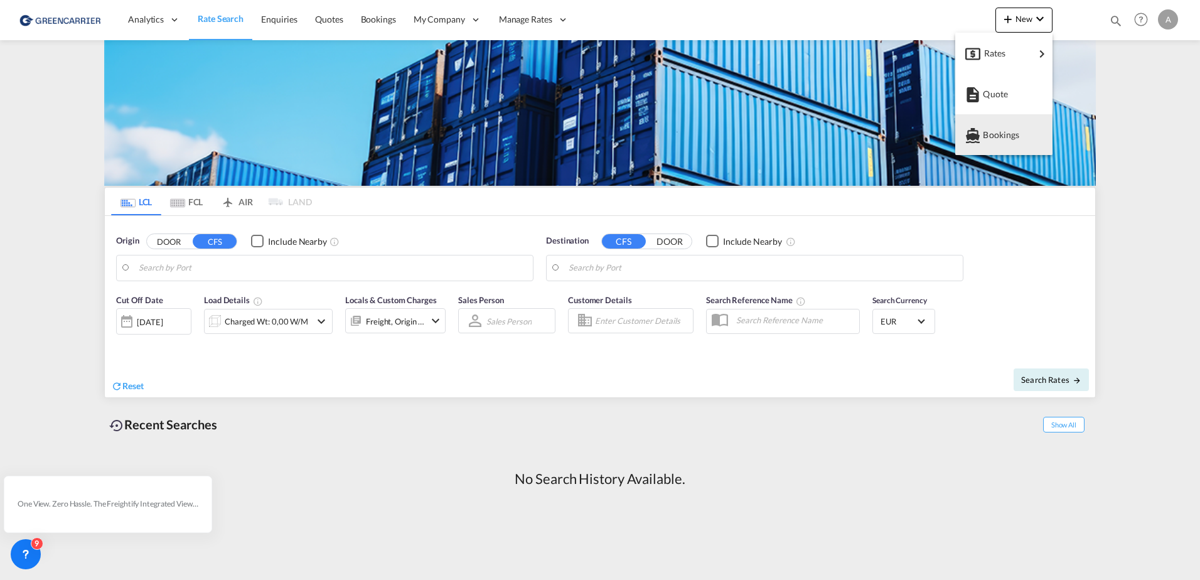
click at [1142, 235] on md-backdrop at bounding box center [600, 290] width 1200 height 580
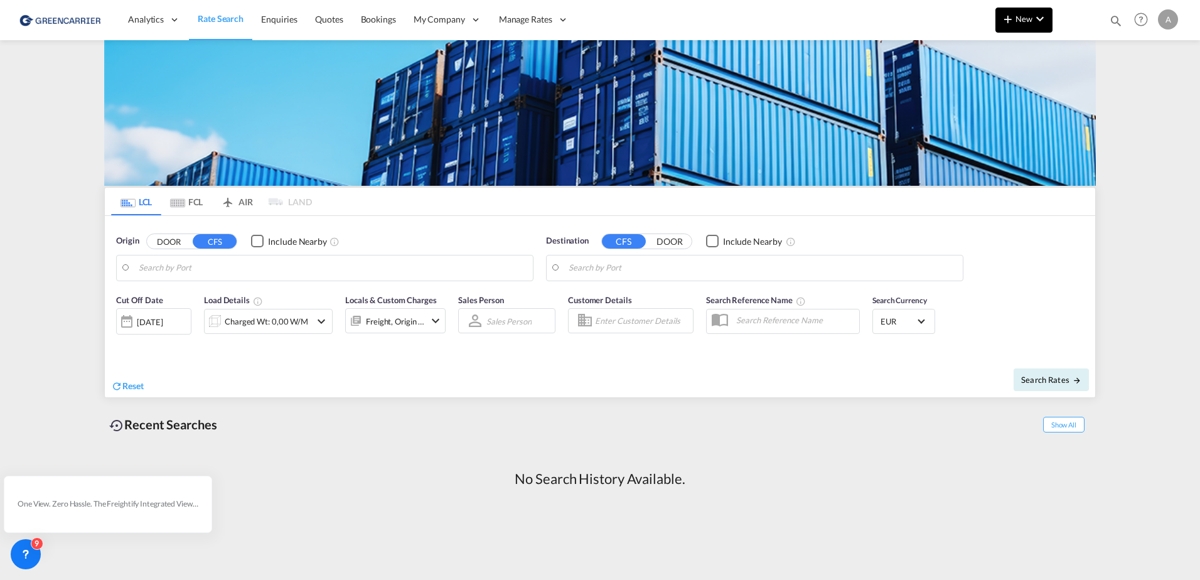
click at [1026, 28] on button "New" at bounding box center [1023, 20] width 57 height 25
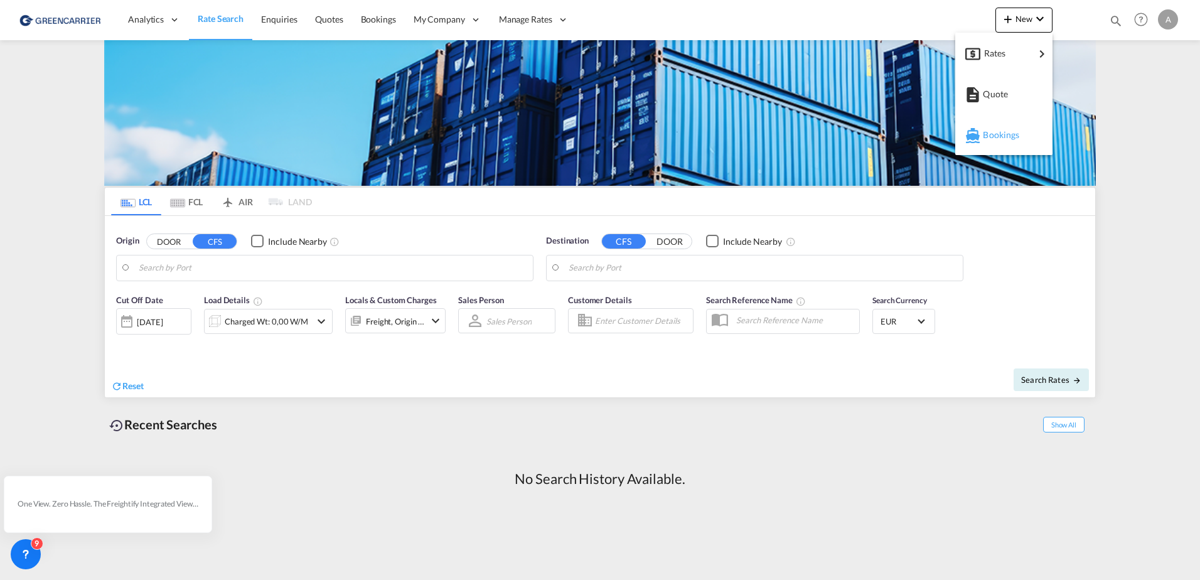
click at [996, 138] on span "Bookings" at bounding box center [990, 134] width 14 height 25
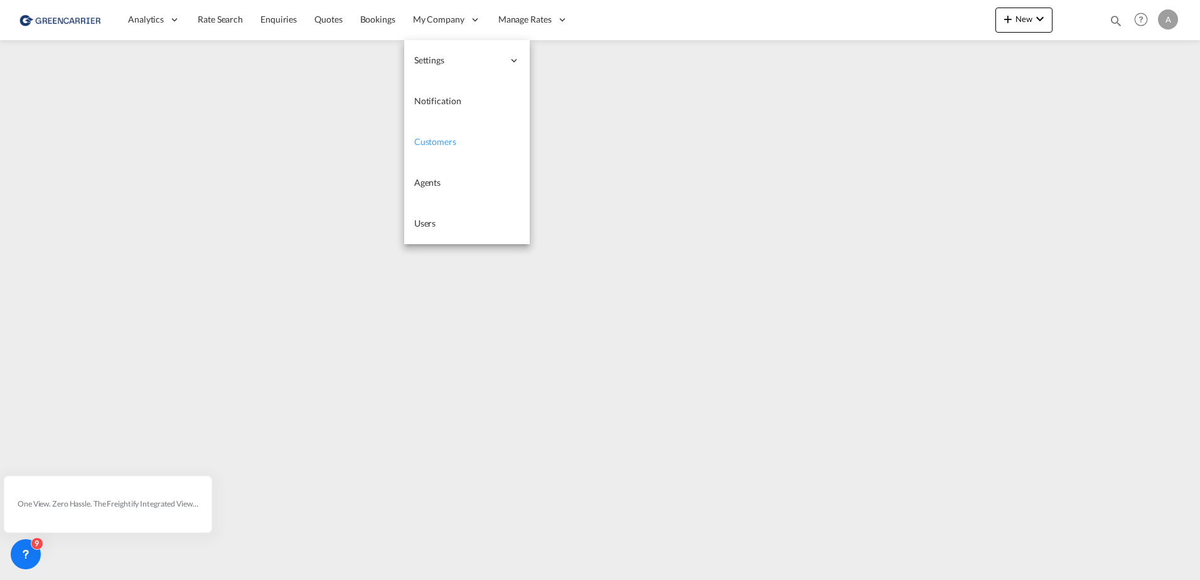
click at [443, 143] on span "Customers" at bounding box center [435, 141] width 42 height 11
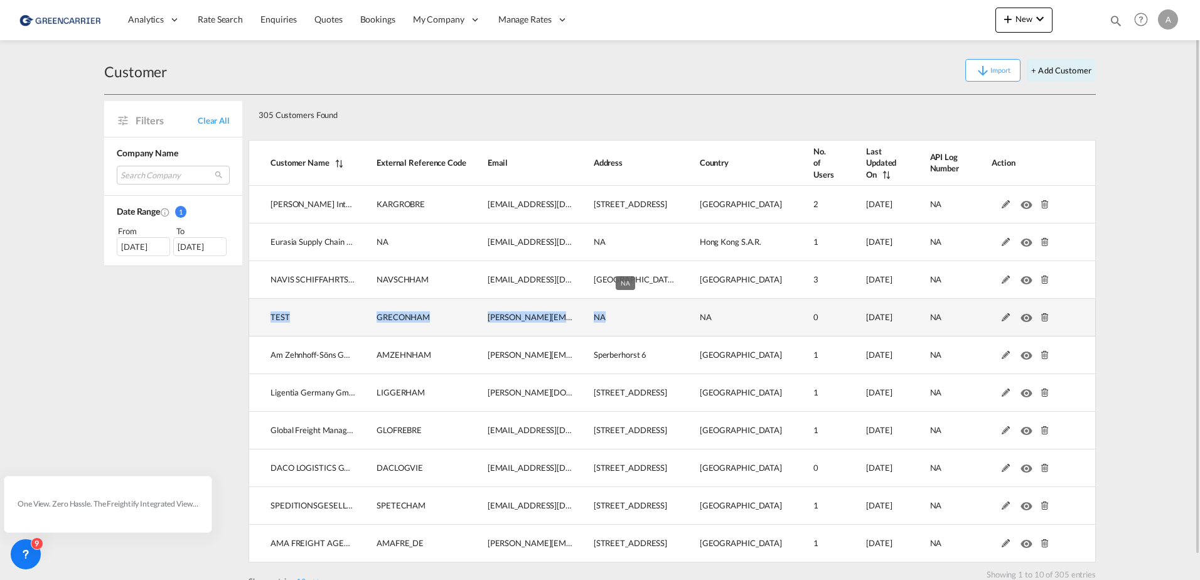
drag, startPoint x: 269, startPoint y: 318, endPoint x: 616, endPoint y: 318, distance: 346.4
click at [616, 318] on tr "TEST GRECONHAM [EMAIL_ADDRESS][DOMAIN_NAME] NA NA 0 [DATE] NA" at bounding box center [671, 318] width 847 height 38
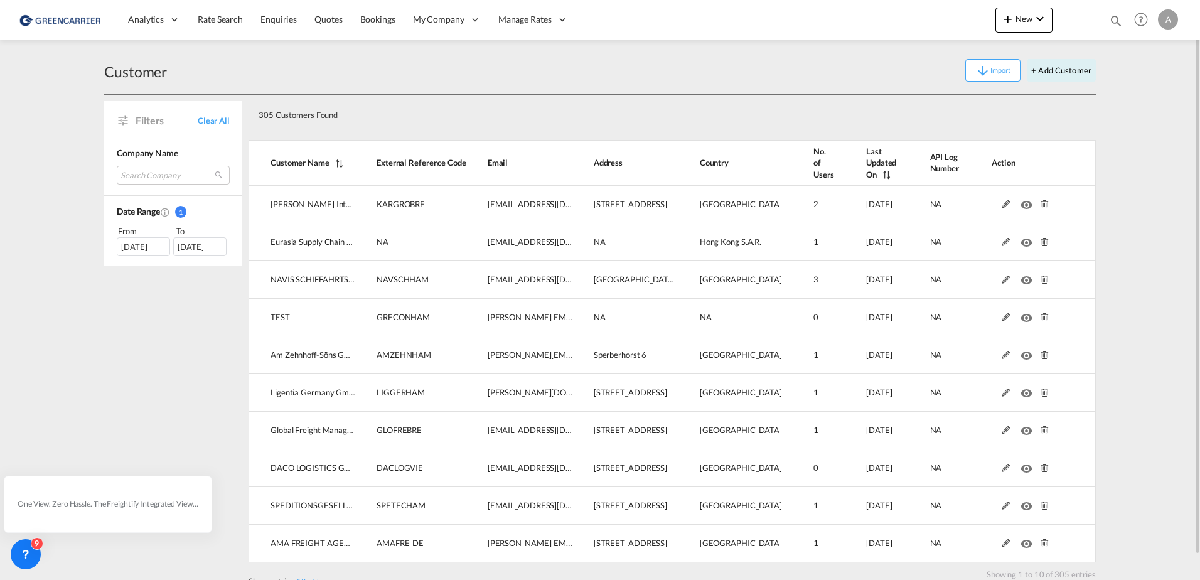
click at [1133, 301] on md-content "Analytics Reports Dashboard Rate Search Enquiries Quotes Bookings" at bounding box center [600, 290] width 1200 height 580
click at [81, 20] on img at bounding box center [61, 20] width 85 height 28
click at [1168, 21] on div "A" at bounding box center [1168, 19] width 20 height 20
click at [776, 87] on md-backdrop at bounding box center [600, 290] width 1200 height 580
click at [228, 21] on span "Rate Search" at bounding box center [220, 19] width 45 height 11
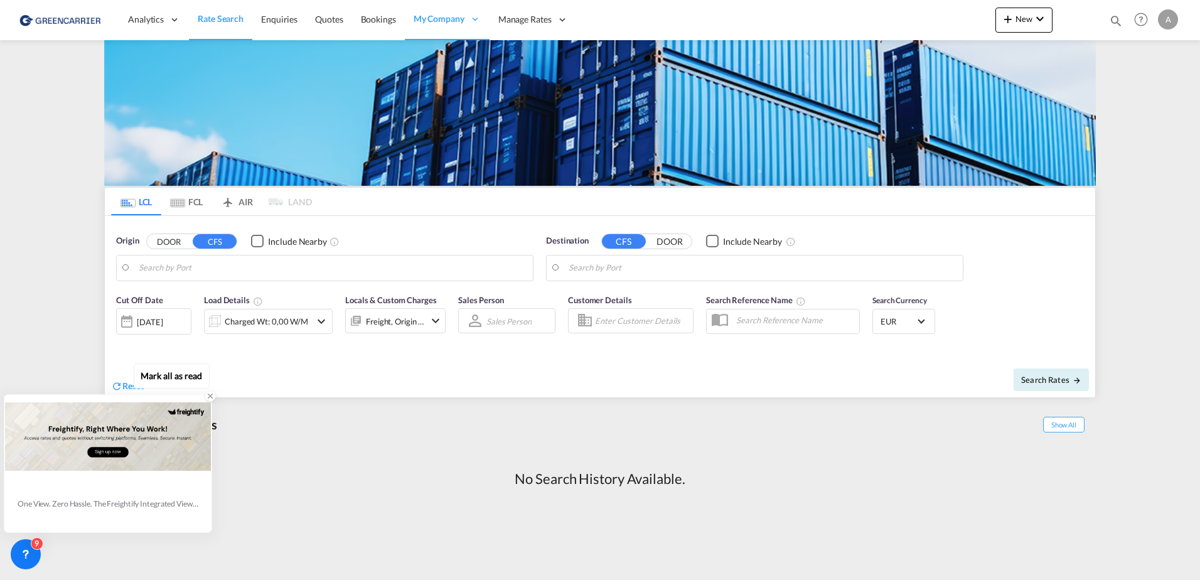
click at [210, 396] on icon at bounding box center [210, 396] width 9 height 9
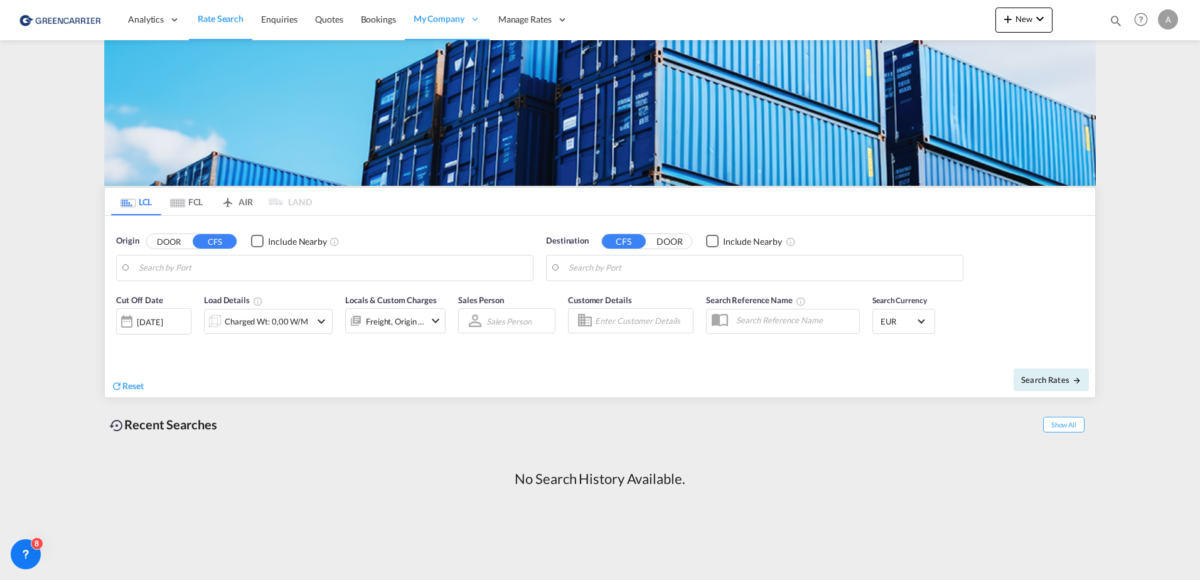
click at [126, 529] on md-content "Analytics Reports Dashboard Rate Search Enquiries Quotes Bookings" at bounding box center [600, 290] width 1200 height 580
click at [1142, 161] on md-content "Analytics Reports Dashboard Rate Search Enquiries Quotes Bookings" at bounding box center [600, 290] width 1200 height 580
